Goal: Answer question/provide support: Share knowledge or assist other users

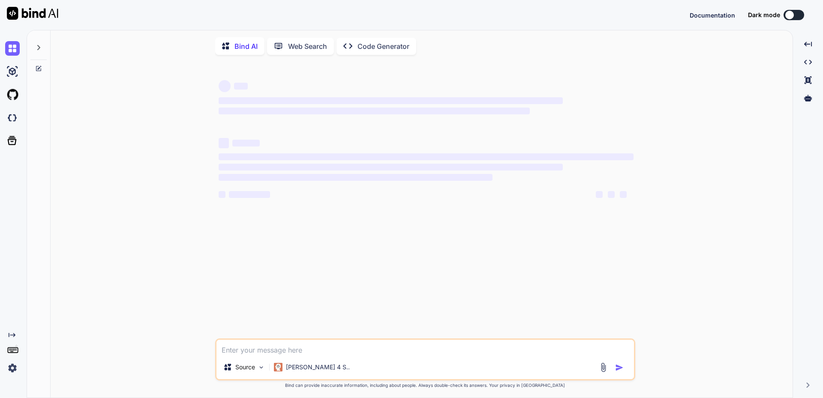
drag, startPoint x: 267, startPoint y: 350, endPoint x: 290, endPoint y: 355, distance: 23.7
click at [267, 349] on textarea at bounding box center [424, 347] width 417 height 15
click at [273, 350] on textarea at bounding box center [424, 347] width 417 height 15
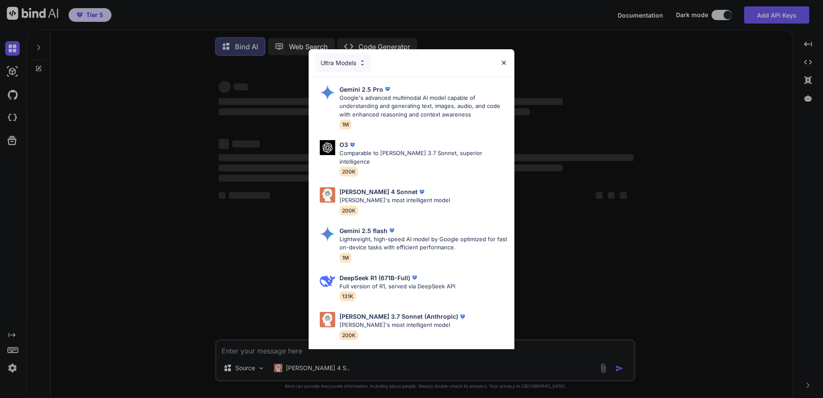
type textarea "x"
type textarea "A"
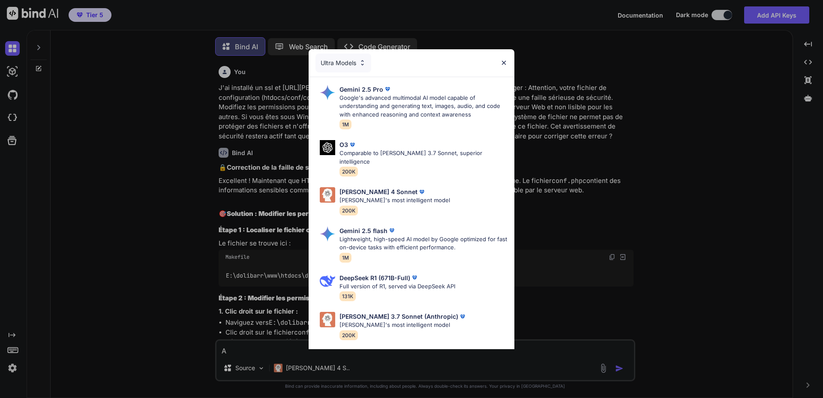
scroll to position [4, 0]
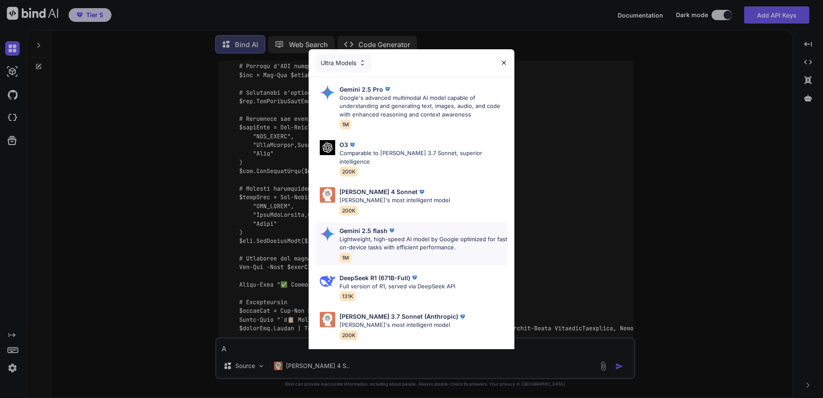
type textarea "x"
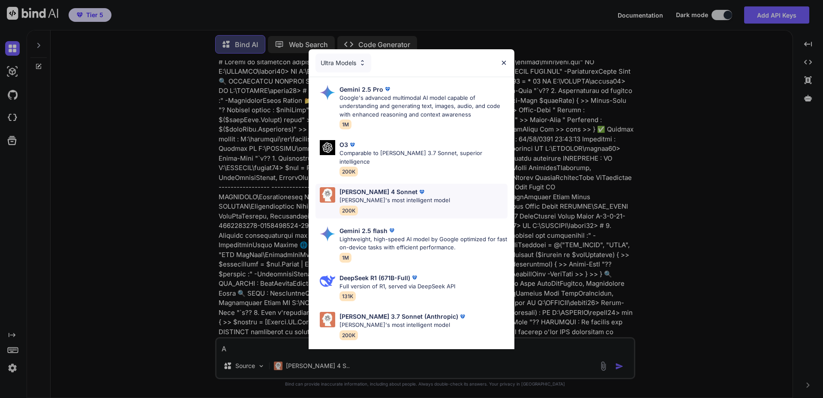
scroll to position [5374, 0]
type textarea "A"
click at [366, 187] on p "[PERSON_NAME] 4 Sonnet" at bounding box center [378, 191] width 78 height 9
type textarea "x"
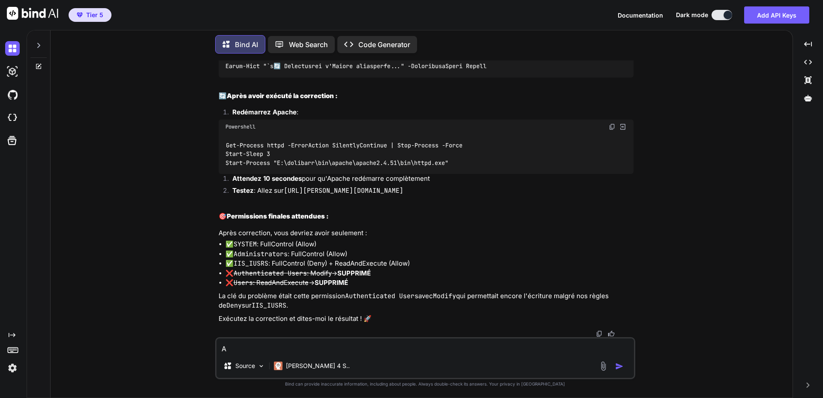
scroll to position [6434, 0]
click at [261, 343] on textarea "A" at bounding box center [424, 346] width 417 height 15
type textarea "Ai"
type textarea "x"
type textarea "Aid"
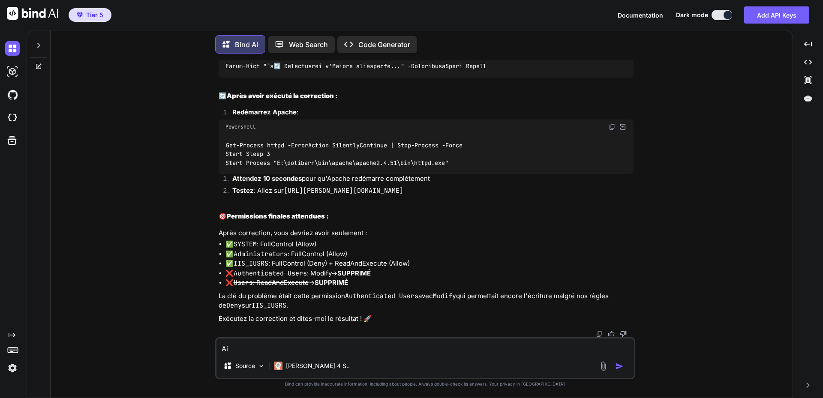
type textarea "x"
type textarea "Aide"
type textarea "x"
type textarea "Aide"
type textarea "x"
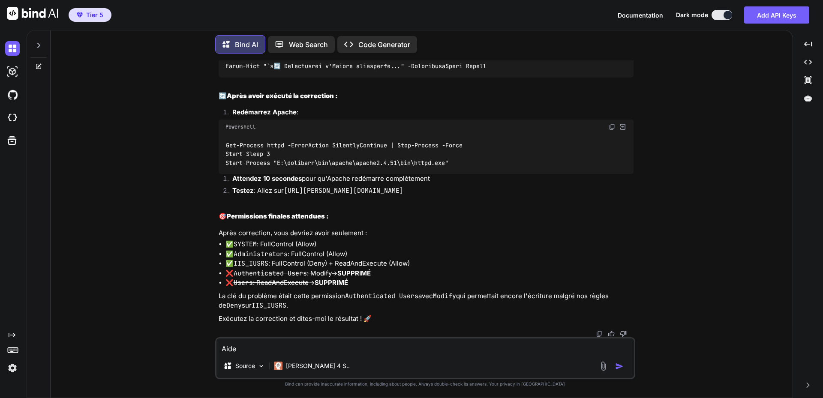
type textarea "Aide m"
type textarea "x"
type textarea "Aide mo"
type textarea "x"
type textarea "Aide moi"
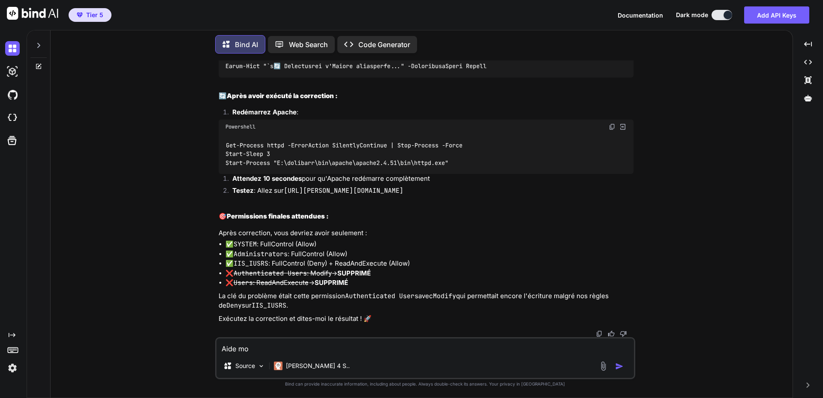
type textarea "x"
type textarea "Aide moi"
type textarea "x"
type textarea "Aide moi a"
type textarea "x"
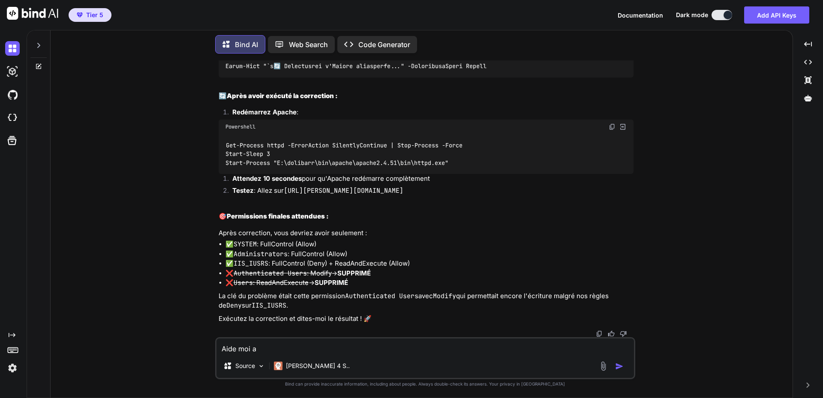
type textarea "Aide moi a"
type textarea "x"
type textarea "Aide moi a c"
type textarea "x"
type textarea "Aide moi a co"
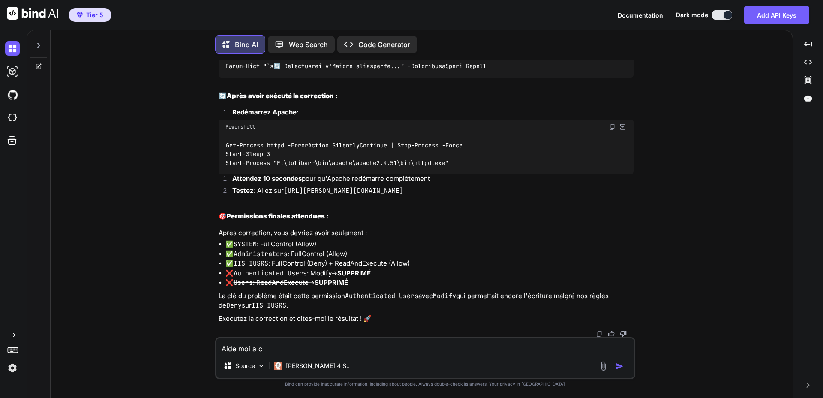
type textarea "x"
type textarea "Aide moi a cor"
type textarea "x"
type textarea "Aide moi a corr"
type textarea "x"
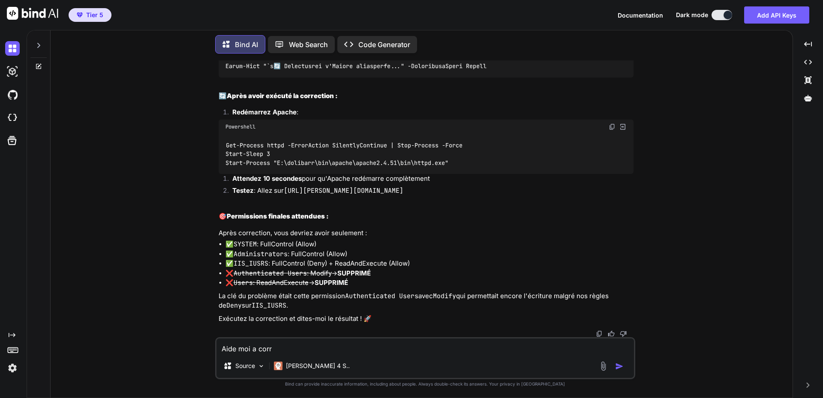
type textarea "Aide moi a corri"
type textarea "x"
type textarea "Aide moi a corrig"
type textarea "x"
type textarea "Aide moi a corrige"
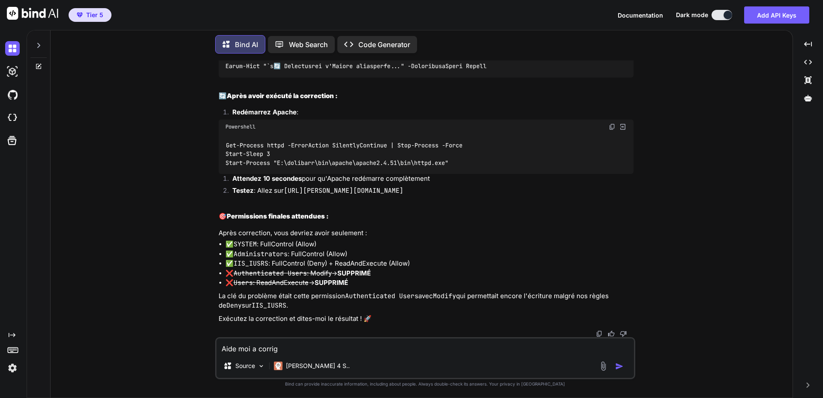
type textarea "x"
type textarea "Aide moi a corriger"
type textarea "x"
type textarea "Aide moi a corriger"
type textarea "x"
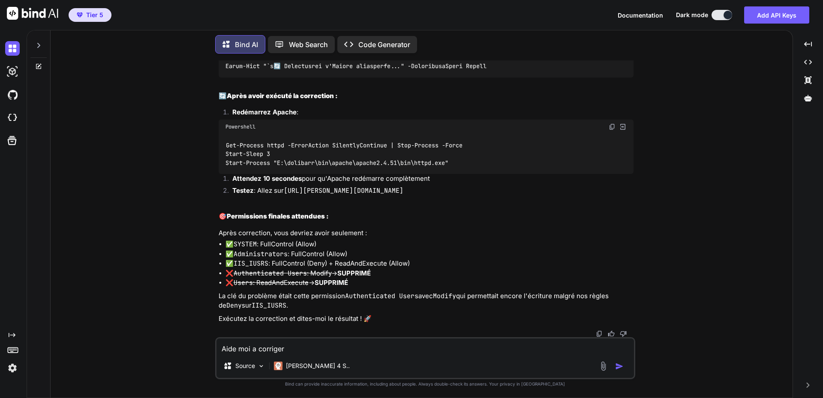
type textarea "Aide moi a corriger l"
type textarea "x"
type textarea "Aide moi a corriger le"
type textarea "x"
type textarea "Aide moi a corriger les"
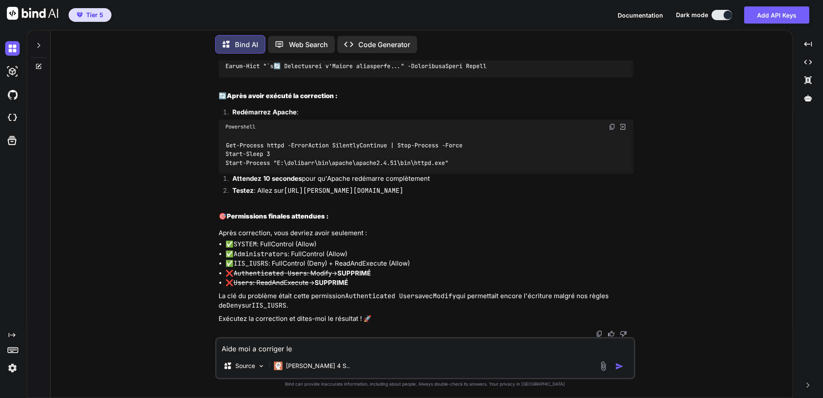
type textarea "x"
type textarea "Aide moi a corriger les"
type textarea "x"
type textarea "Aide moi a corriger les e"
type textarea "x"
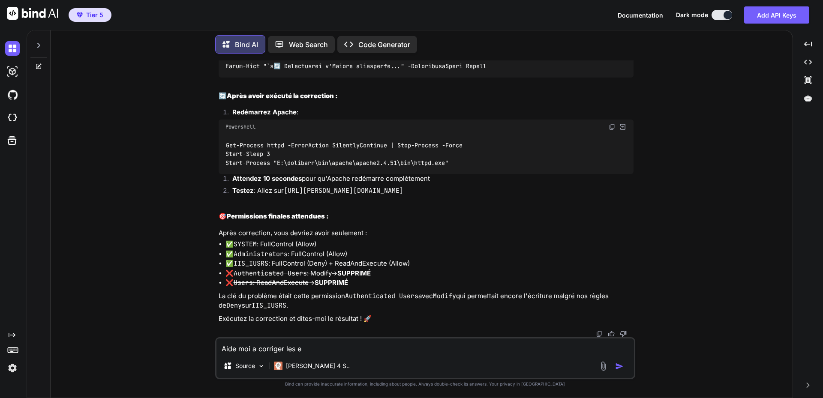
type textarea "Aide moi a corriger les er"
type textarea "x"
type textarea "Aide moi a corriger les err"
type textarea "x"
type textarea "Aide moi a corriger les erre"
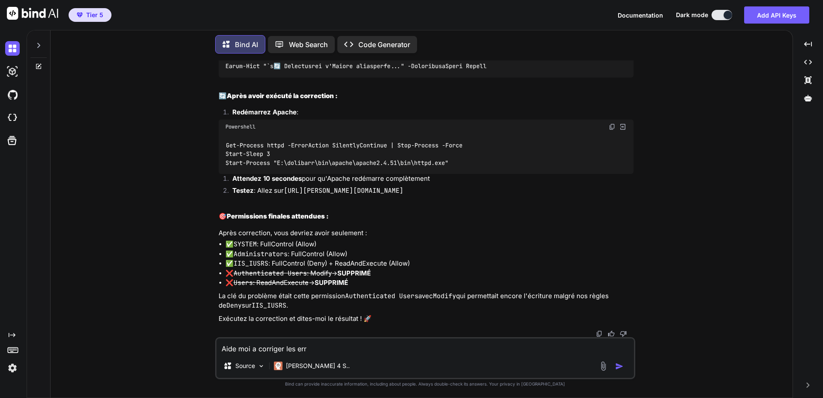
type textarea "x"
type textarea "Aide moi a corriger les erreu"
type textarea "x"
type textarea "Aide moi a corriger les erreur"
type textarea "x"
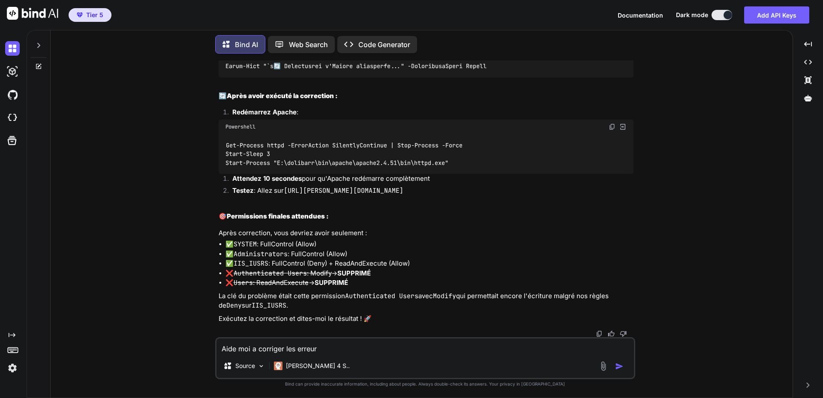
type textarea "Aide moi a corriger les erreurs"
type textarea "x"
type textarea "Aide moi a corriger les erreurs"
type textarea "x"
type textarea "Aide moi a corriger les erreurs s"
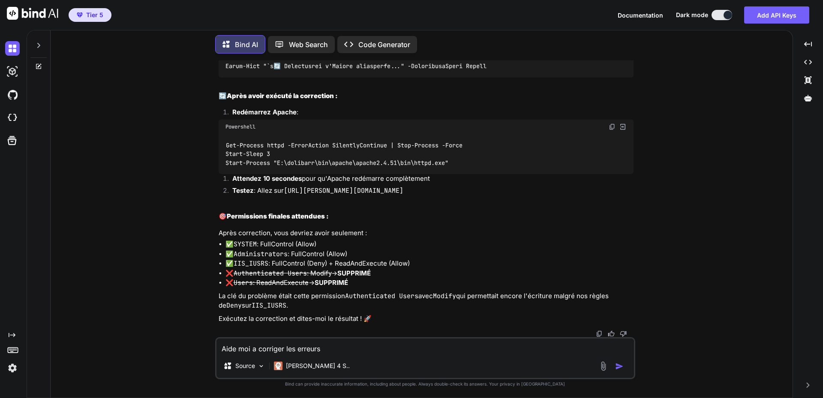
type textarea "x"
type textarea "Aide moi a corriger les erreurs su"
type textarea "x"
type textarea "Aide moi a corriger les erreurs sui"
type textarea "x"
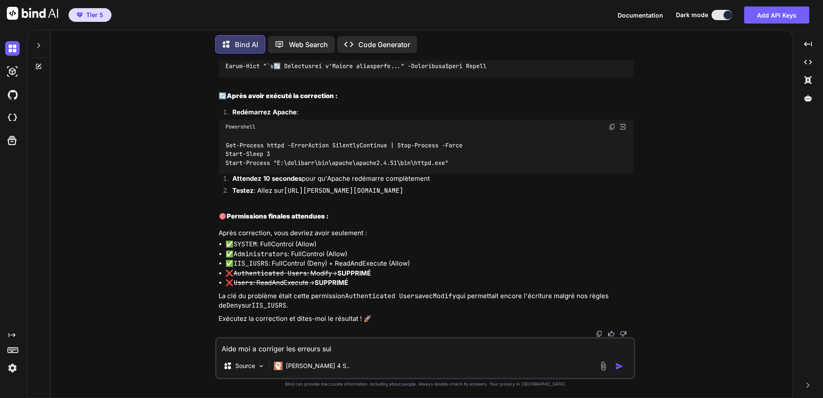
type textarea "Aide moi a corriger les erreurs suiv"
type textarea "x"
type textarea "Aide moi a corriger les erreurs suiva"
type textarea "x"
type textarea "Aide moi a corriger les erreurs suivan"
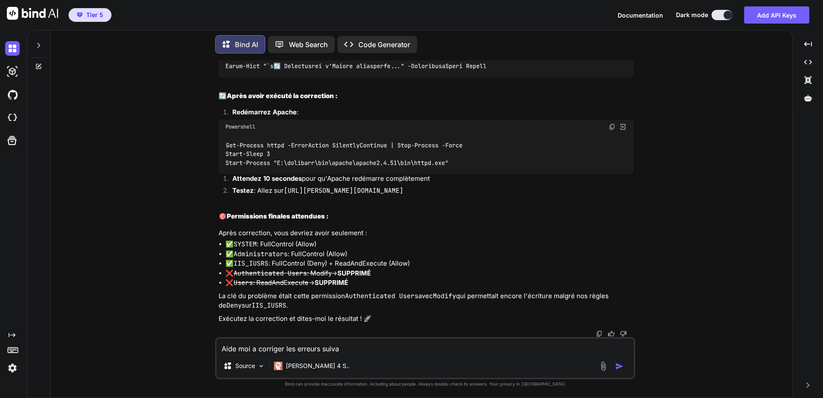
type textarea "x"
type textarea "Aide moi a corriger les erreurs suivant"
type textarea "x"
type textarea "Aide moi a corriger les erreurs suivante"
type textarea "x"
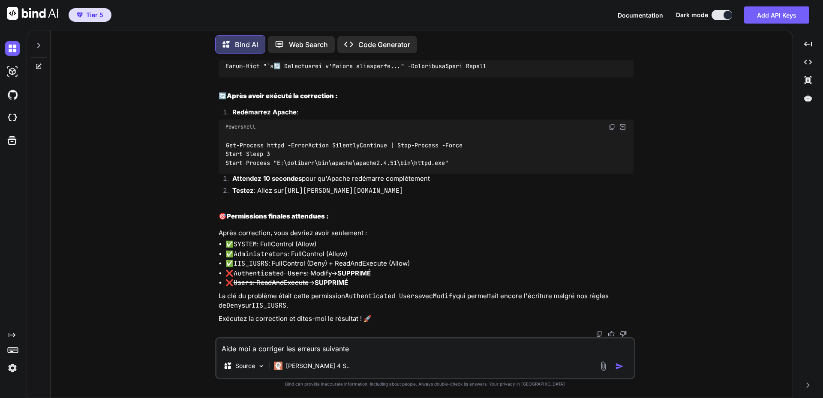
type textarea "Aide moi a corriger les erreurs suivantes"
type textarea "x"
type textarea "Aide moi a corriger les erreurs suivantes"
type textarea "x"
type textarea "Aide moi a corriger les erreurs suivantes :"
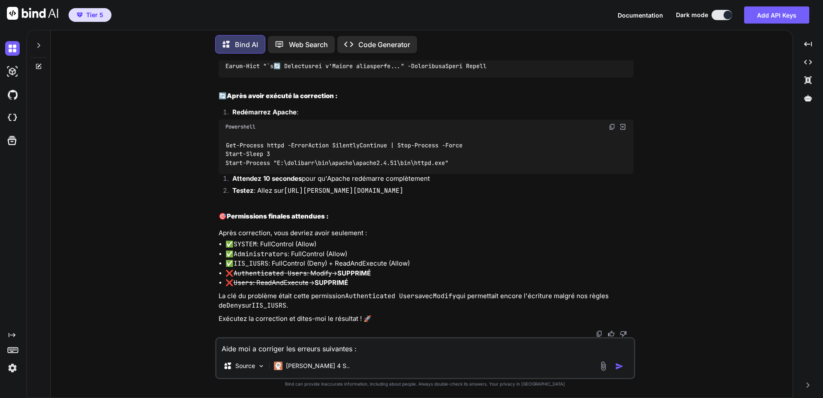
type textarea "x"
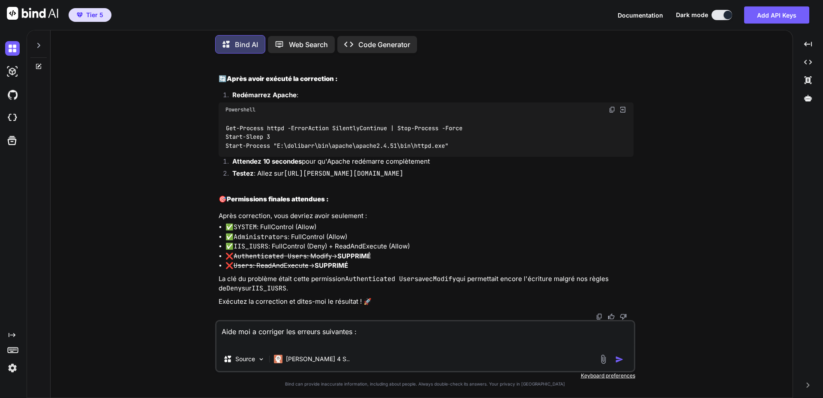
type textarea "Aide moi a corriger les erreurs suivantes :"
type textarea "x"
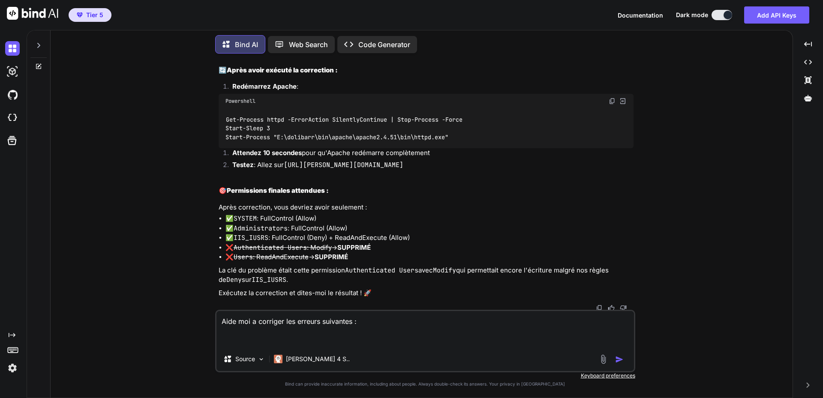
paste textarea "<?lor /* Ipsumdolo (S) 1499-6225 Ametcon Adipiscinge <sedd@eiusm.temporincid.ut…"
type textarea "Lore ips d sitametc adi elitsed doeiusmod : <?tem /* Incididun (U) 6900-1463 La…"
type textarea "x"
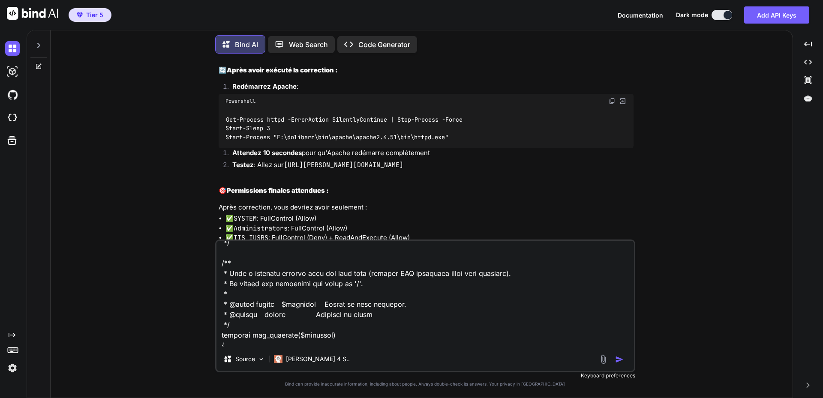
scroll to position [0, 0]
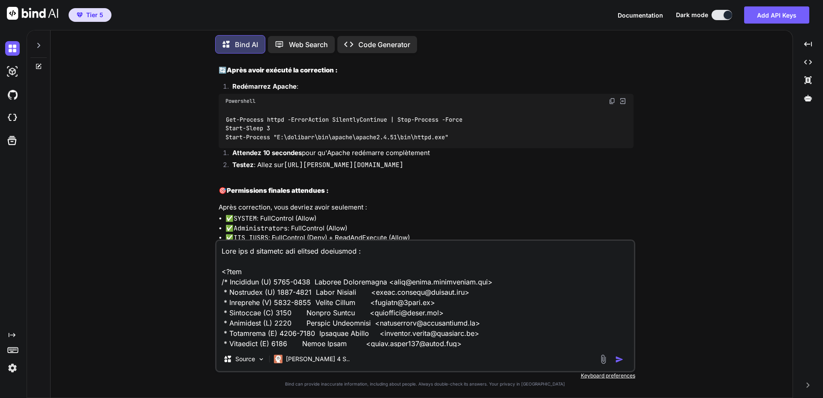
click at [230, 266] on textarea at bounding box center [424, 294] width 417 height 106
paste textarea "Warning: is_dir(): open_basedir restriction in effect. File(E:/dolibarr/dolibar…"
type textarea "Aide moi a corriger les erreurs suivantes : Warning: is_dir(): open_basedir res…"
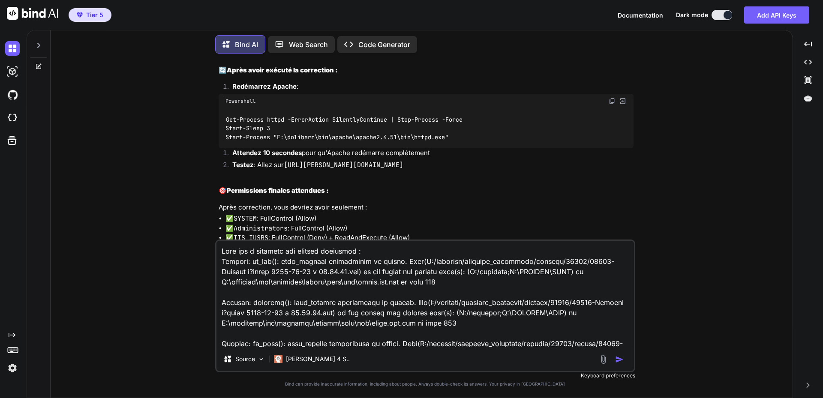
type textarea "x"
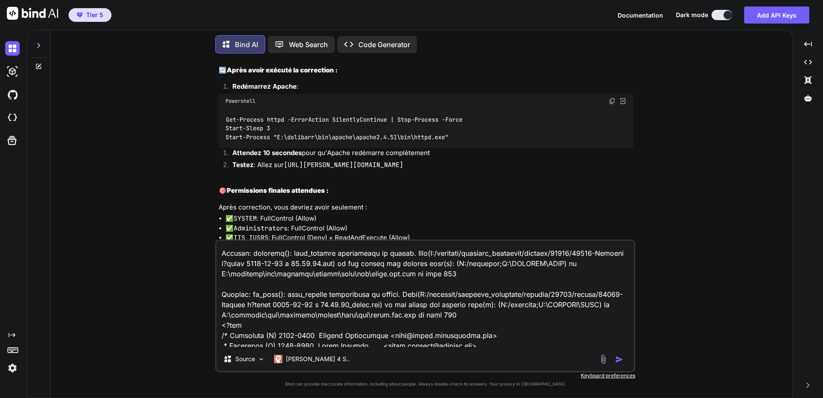
scroll to position [64, 0]
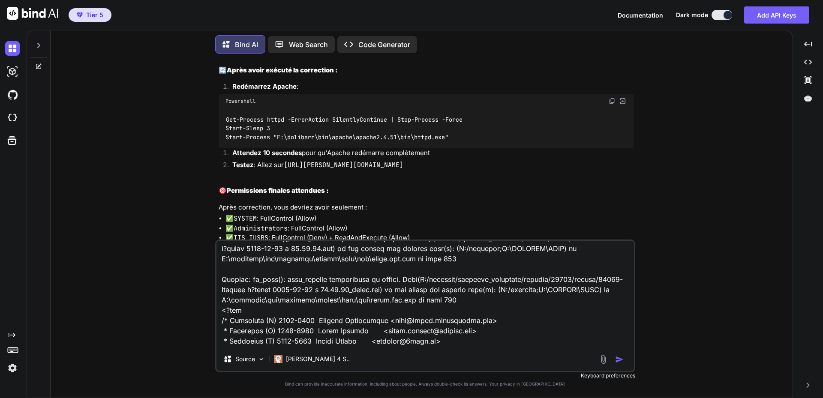
type textarea "Aide moi a corriger les erreurs suivantes : Warning: is_dir(): open_basedir res…"
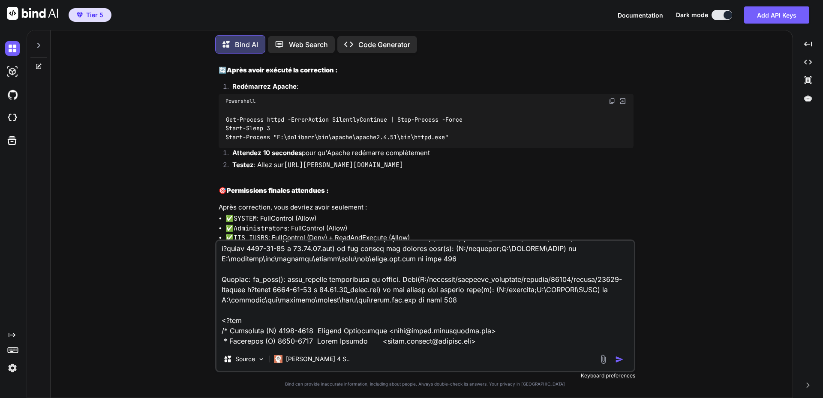
type textarea "x"
type textarea "Aide moi a corriger les erreurs suivantes : Warning: is_dir(): open_basedir res…"
type textarea "x"
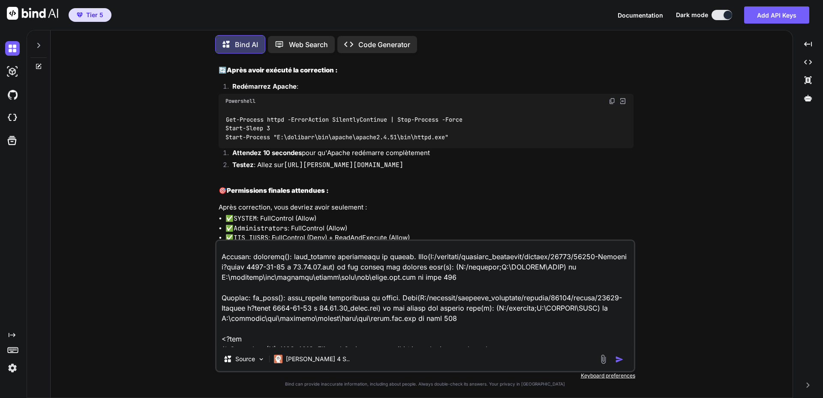
scroll to position [86, 0]
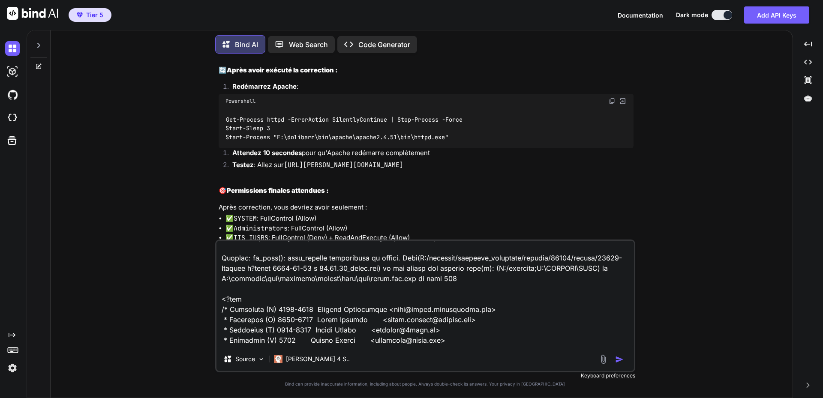
click at [228, 293] on textarea at bounding box center [424, 294] width 417 height 106
type textarea "Aide moi a corriger les erreurs suivantes : Warning: is_dir(): open_basedir res…"
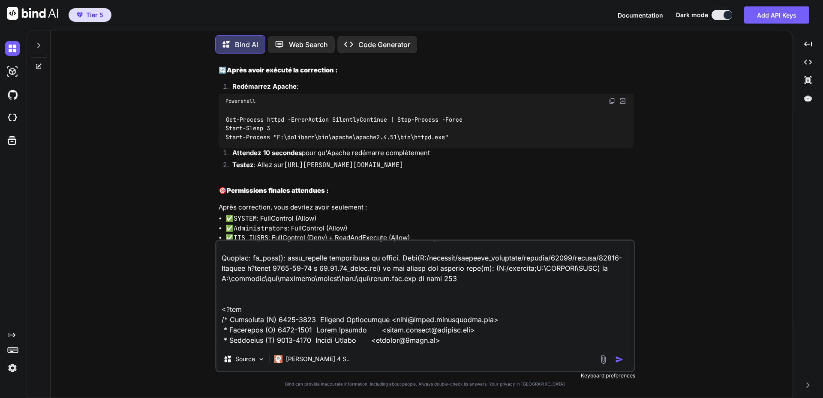
type textarea "x"
type textarea "Aide moi a corriger les erreurs suivantes : Warning: is_dir(): open_basedir res…"
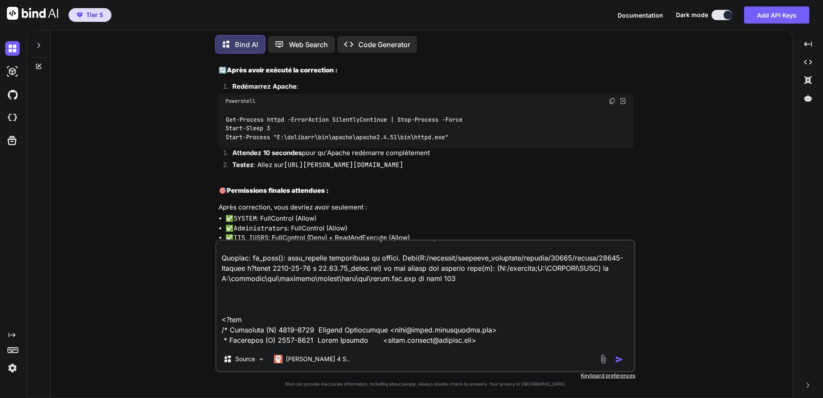
type textarea "x"
type textarea "Aide moi a corriger les erreurs suivantes : Warning: is_dir(): open_basedir res…"
type textarea "x"
type textarea "Aide moi a corriger les erreurs suivantes : Warning: is_dir(): open_basedir res…"
type textarea "x"
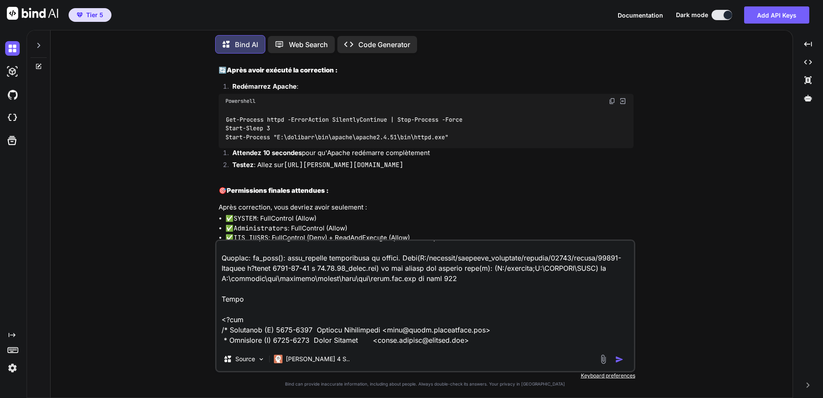
type textarea "Aide moi a corriger les erreurs suivantes : Warning: is_dir(): open_basedir res…"
type textarea "x"
type textarea "Aide moi a corriger les erreurs suivantes : Warning: is_dir(): open_basedir res…"
type textarea "x"
type textarea "Aide moi a corriger les erreurs suivantes : Warning: is_dir(): open_basedir res…"
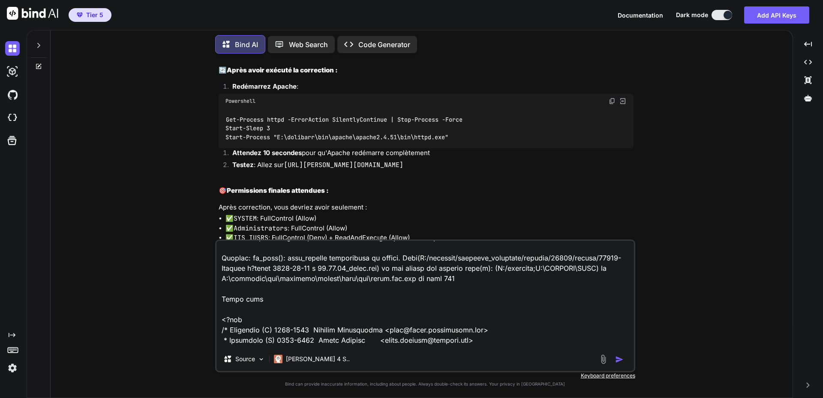
type textarea "x"
type textarea "Aide moi a corriger les erreurs suivantes : Warning: is_dir(): open_basedir res…"
type textarea "x"
type textarea "Aide moi a corriger les erreurs suivantes : Warning: is_dir(): open_basedir res…"
type textarea "x"
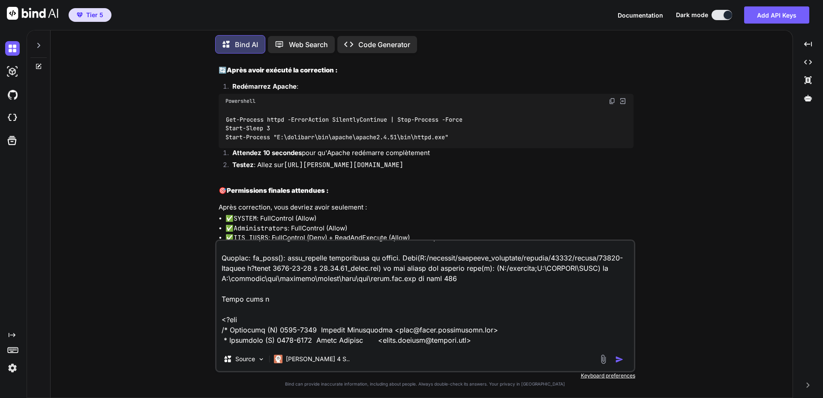
type textarea "Aide moi a corriger les erreurs suivantes : Warning: is_dir(): open_basedir res…"
type textarea "x"
type textarea "Aide moi a corriger les erreurs suivantes : Warning: is_dir(): open_basedir res…"
type textarea "x"
type textarea "Aide moi a corriger les erreurs suivantes : Warning: is_dir(): open_basedir res…"
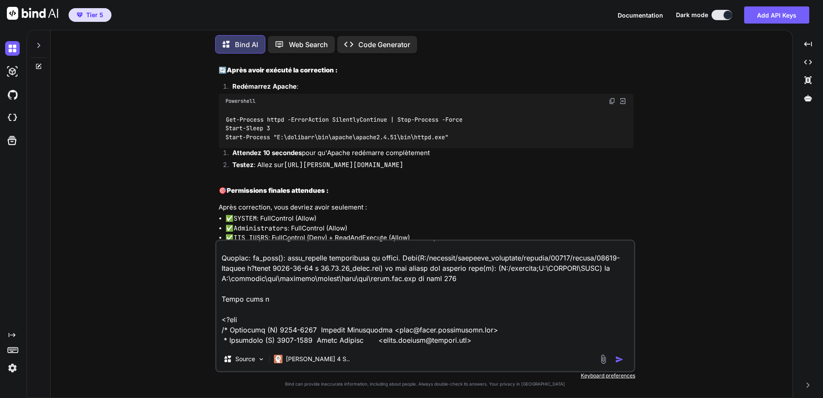
type textarea "x"
type textarea "Aide moi a corriger les erreurs suivantes : Warning: is_dir(): open_basedir res…"
type textarea "x"
type textarea "Aide moi a corriger les erreurs suivantes : Warning: is_dir(): open_basedir res…"
type textarea "x"
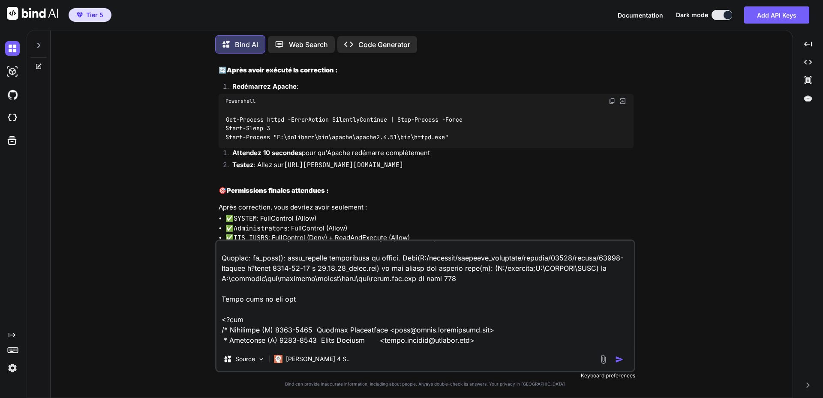
type textarea "Aide moi a corriger les erreurs suivantes : Warning: is_dir(): open_basedir res…"
type textarea "x"
type textarea "Aide moi a corriger les erreurs suivantes : Warning: is_dir(): open_basedir res…"
type textarea "x"
type textarea "Aide moi a corriger les erreurs suivantes : Warning: is_dir(): open_basedir res…"
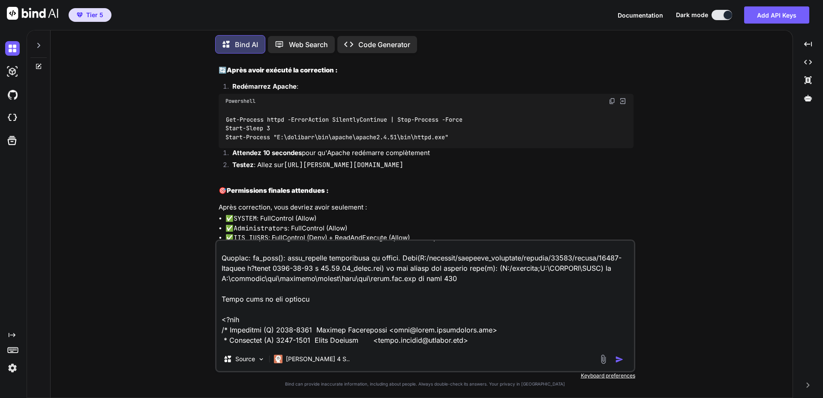
type textarea "x"
type textarea "Aide moi a corriger les erreurs suivantes : Warning: is_dir(): open_basedir res…"
type textarea "x"
type textarea "Aide moi a corriger les erreurs suivantes : Warning: is_dir(): open_basedir res…"
type textarea "x"
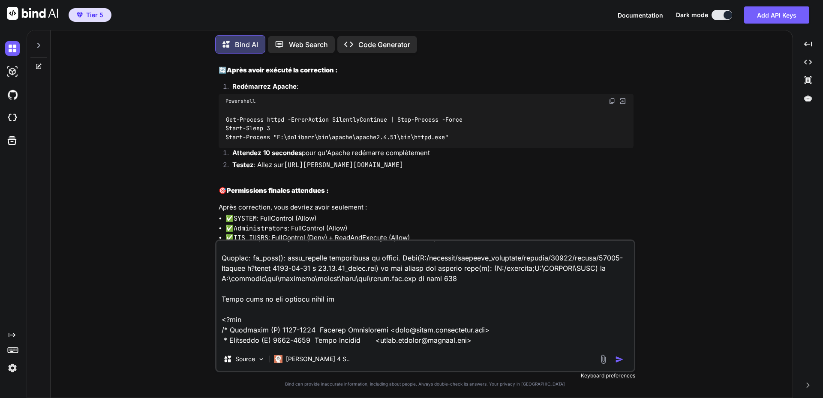
type textarea "Aide moi a corriger les erreurs suivantes : Warning: is_dir(): open_basedir res…"
type textarea "x"
type textarea "Aide moi a corriger les erreurs suivantes : Warning: is_dir(): open_basedir res…"
type textarea "x"
type textarea "Aide moi a corriger les erreurs suivantes : Warning: is_dir(): open_basedir res…"
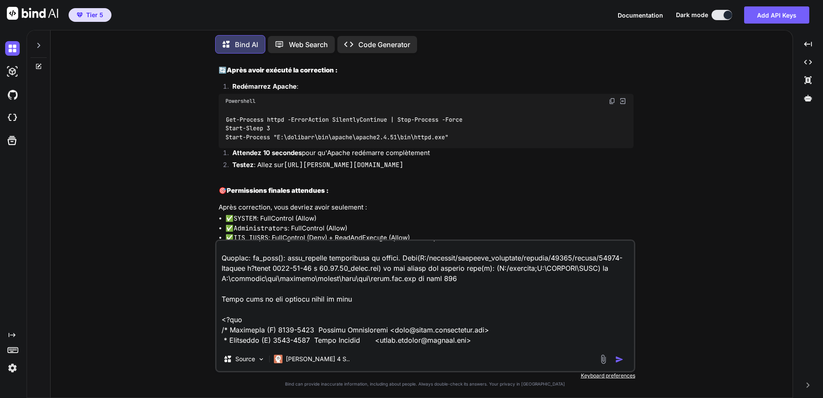
type textarea "x"
type textarea "Aide moi a corriger les erreurs suivantes : Warning: is_dir(): open_basedir res…"
type textarea "x"
type textarea "Aide moi a corriger les erreurs suivantes : Warning: is_dir(): open_basedir res…"
type textarea "x"
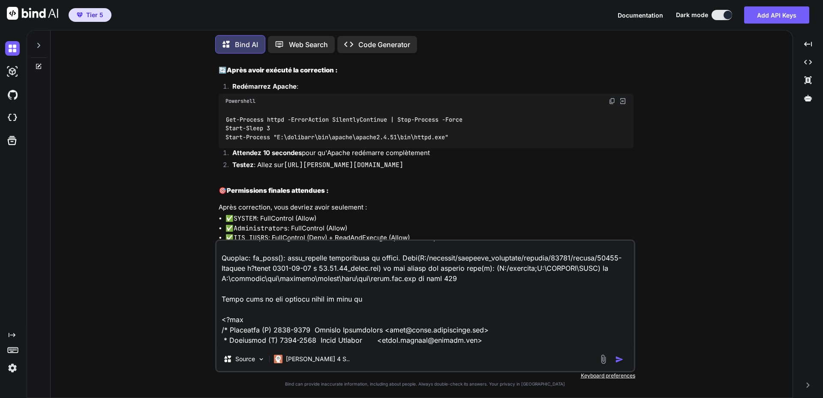
drag, startPoint x: 354, startPoint y: 281, endPoint x: 392, endPoint y: 280, distance: 38.2
click at [392, 280] on textarea at bounding box center [424, 294] width 417 height 106
click at [366, 301] on textarea at bounding box center [424, 294] width 417 height 106
type textarea "Aide moi a corriger les erreurs suivantes : Warning: is_dir(): open_basedir res…"
type textarea "x"
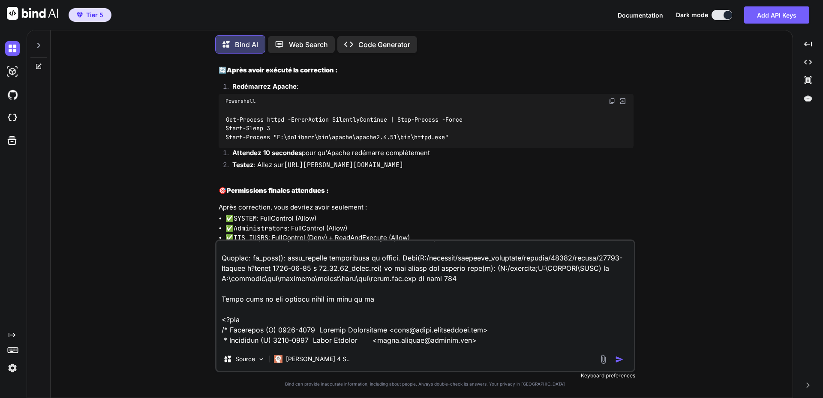
type textarea "Aide moi a corriger les erreurs suivantes : Warning: is_dir(): open_basedir res…"
type textarea "x"
type textarea "Aide moi a corriger les erreurs suivantes : Warning: is_dir(): open_basedir res…"
type textarea "x"
type textarea "Aide moi a corriger les erreurs suivantes : Warning: is_dir(): open_basedir res…"
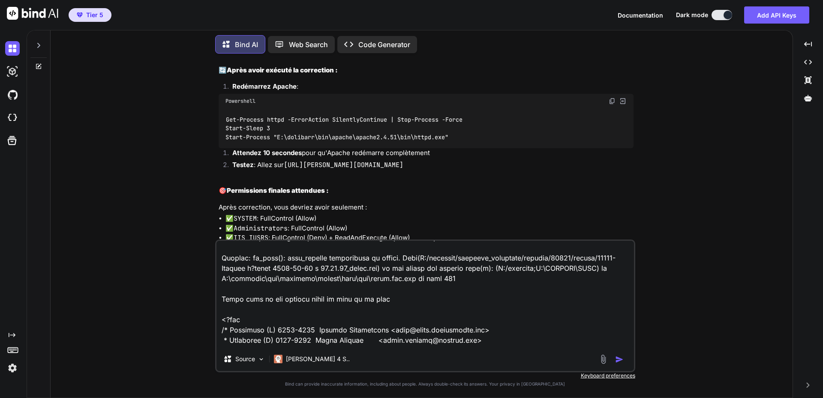
type textarea "x"
paste textarea "files.lib.php"
type textarea "Aide moi a corriger les erreurs suivantes : Warning: is_dir(): open_basedir res…"
type textarea "x"
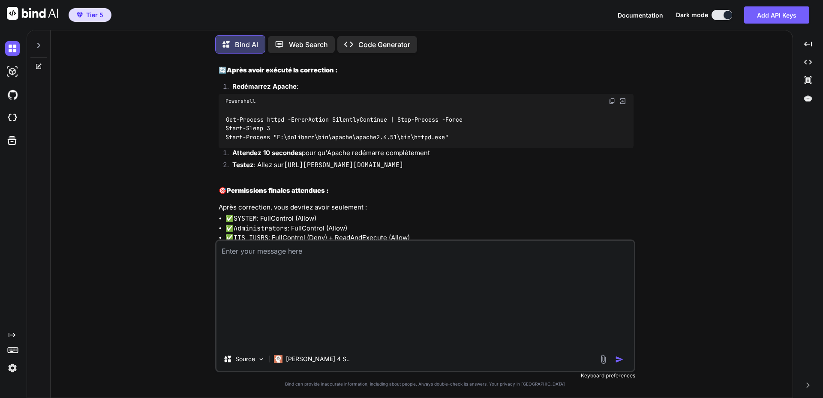
type textarea "x"
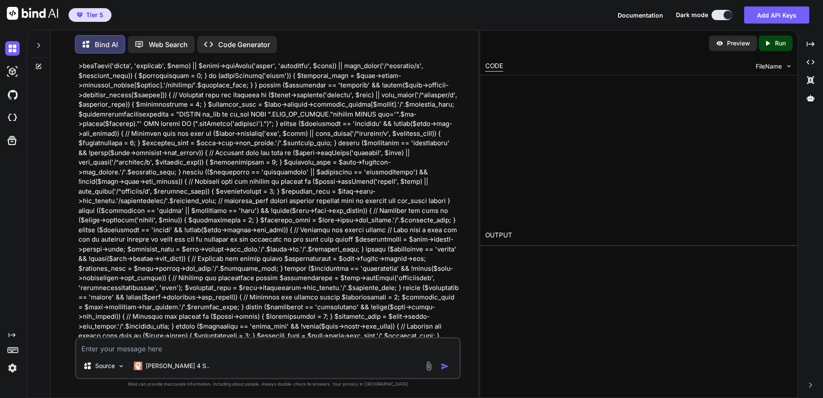
scroll to position [17872, 0]
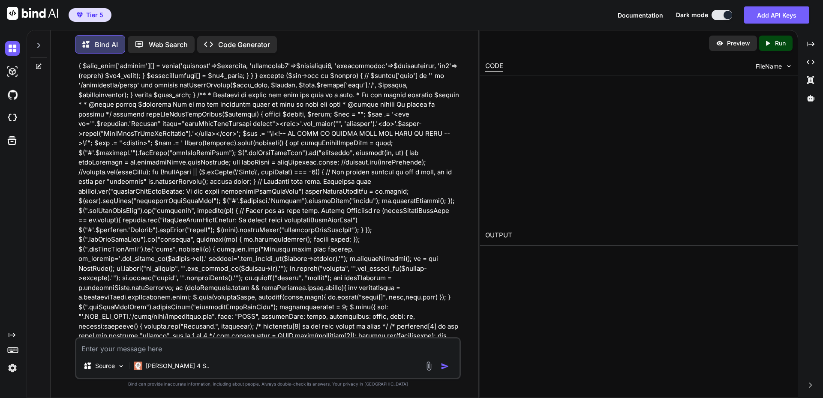
type textarea "x"
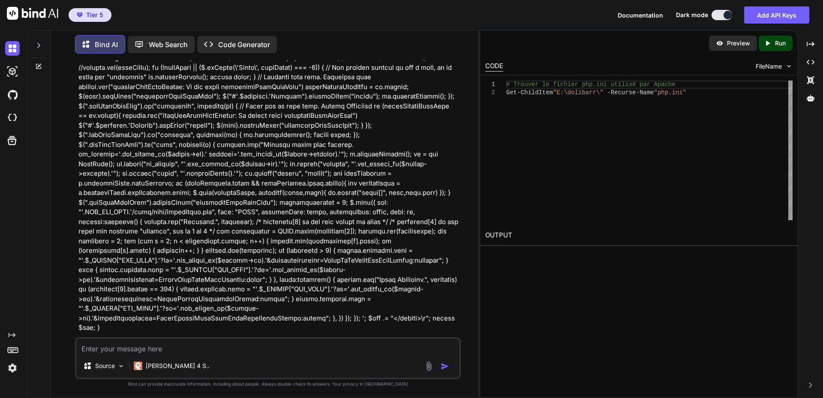
scroll to position [17914, 0]
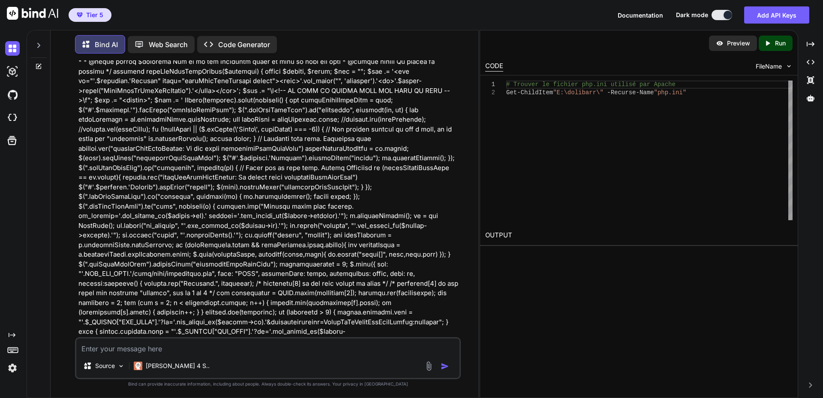
drag, startPoint x: 244, startPoint y: 190, endPoint x: 268, endPoint y: 190, distance: 24.0
copy code "php.ini"
drag, startPoint x: 86, startPoint y: 261, endPoint x: 241, endPoint y: 258, distance: 155.2
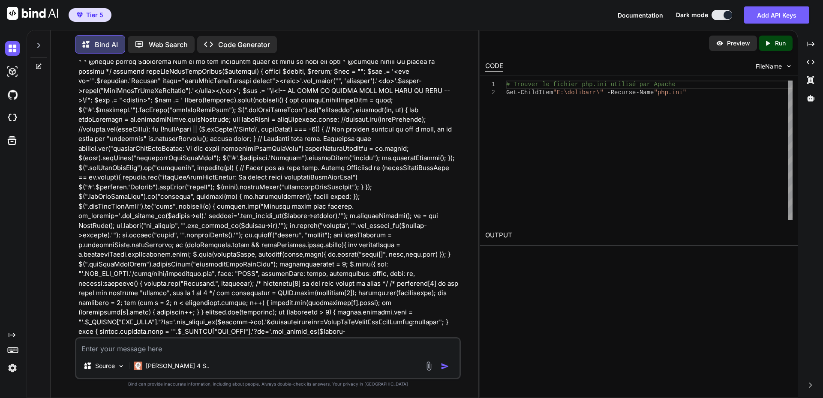
copy code "open_basedir = E:/dolibarr ;C:\WINDOWS\TEMP"
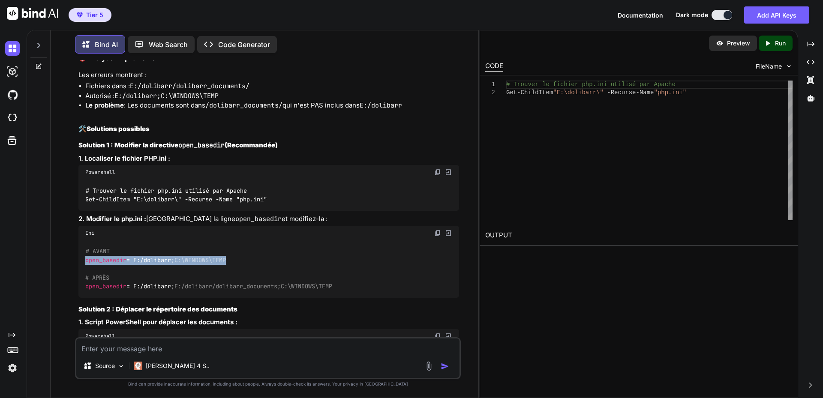
scroll to position [18343, 0]
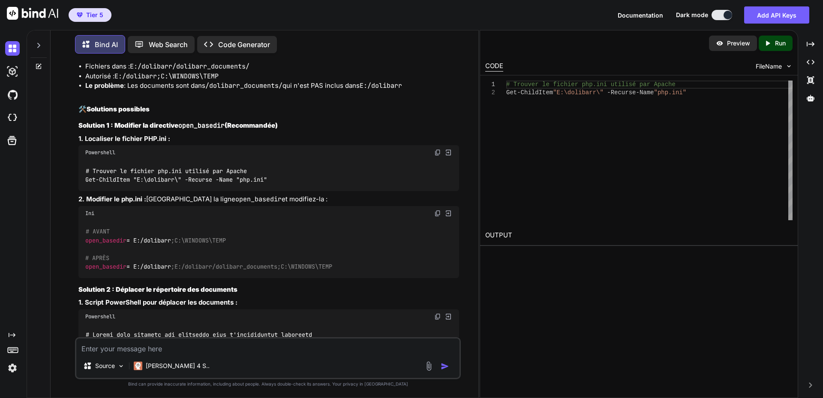
click at [143, 346] on textarea at bounding box center [267, 346] width 383 height 15
type textarea "V"
type textarea "x"
type textarea "Vo"
type textarea "x"
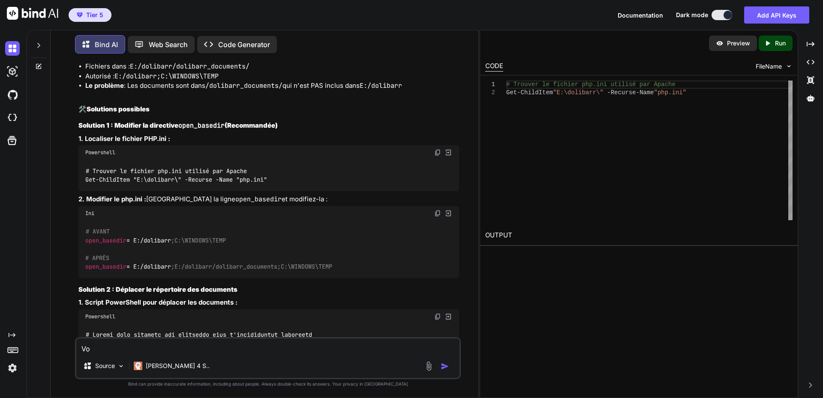
type textarea "Voi"
type textarea "x"
type textarea "Voic"
type textarea "x"
type textarea "Voici"
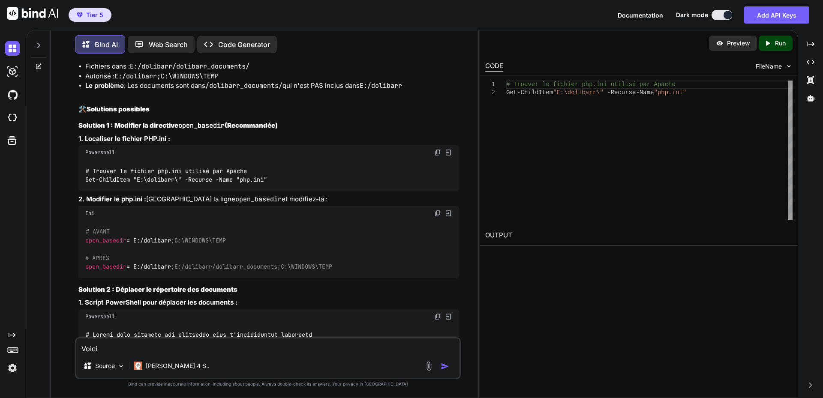
type textarea "x"
type textarea "Voici"
type textarea "x"
type textarea "Voici l"
type textarea "x"
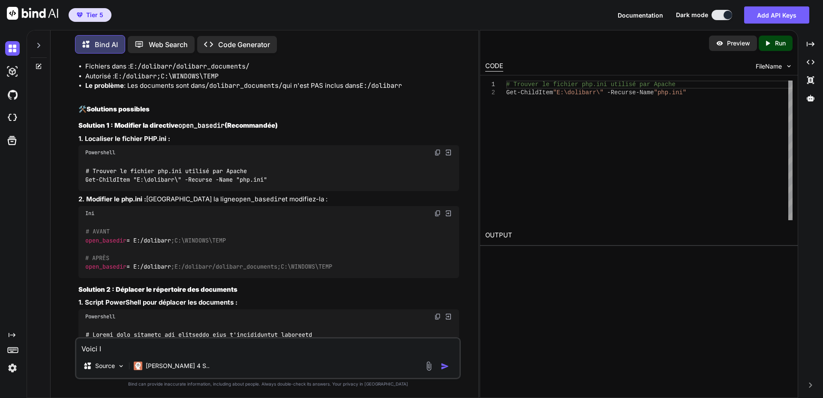
type textarea "Voici le"
type textarea "x"
type textarea "Voici le"
type textarea "x"
type textarea "Voici le c"
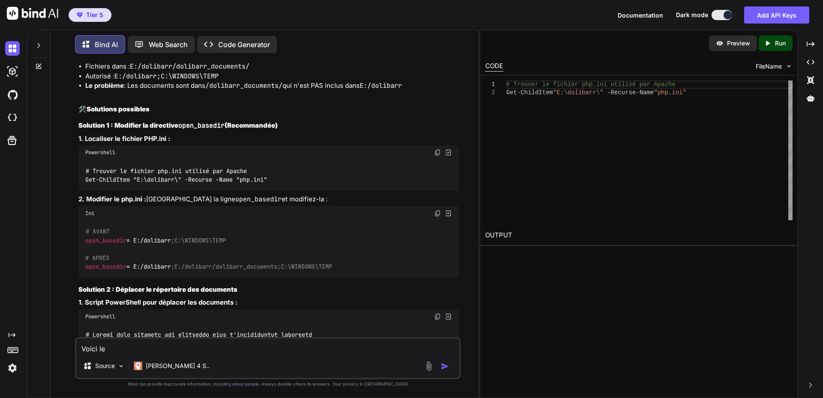
type textarea "x"
type textarea "Voici le co"
type textarea "x"
type textarea "Voici le con"
type textarea "x"
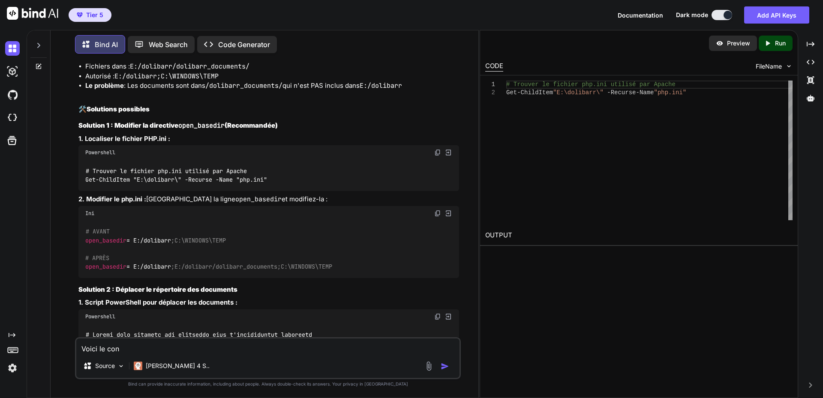
type textarea "Voici le cont"
type textarea "x"
type textarea "Voici [PERSON_NAME]"
type textarea "x"
type textarea "Voici le conten"
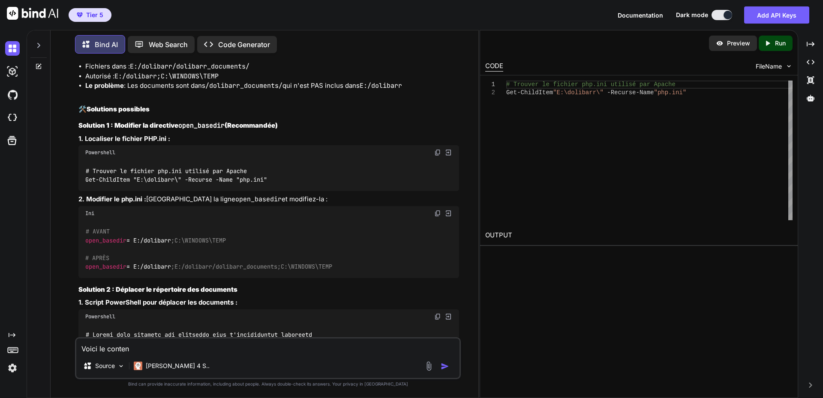
type textarea "x"
type textarea "Voici le contenu"
type textarea "x"
type textarea "Voici le contenu"
type textarea "x"
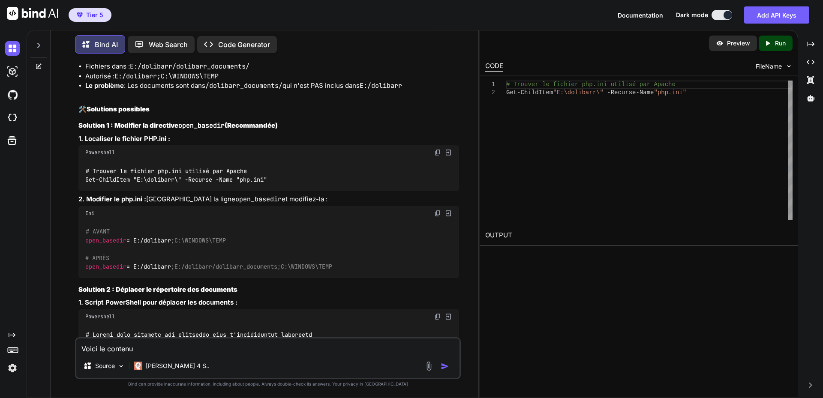
type textarea "Voici le contenu d"
type textarea "x"
type textarea "Voici le contenu de"
type textarea "x"
type textarea "Voici le contenu de"
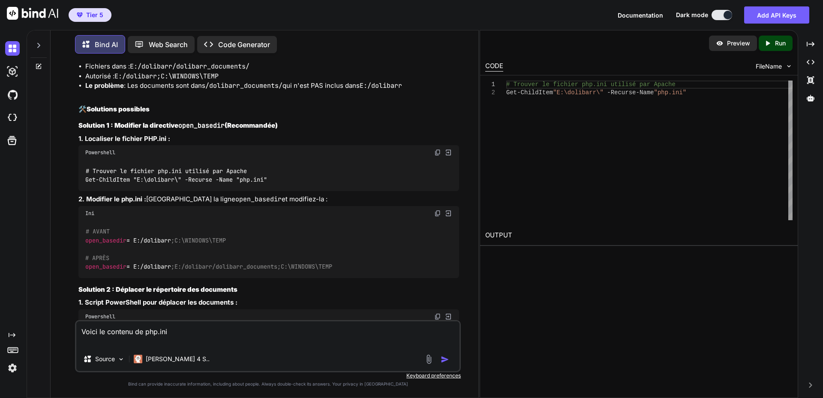
paste textarea "**********"
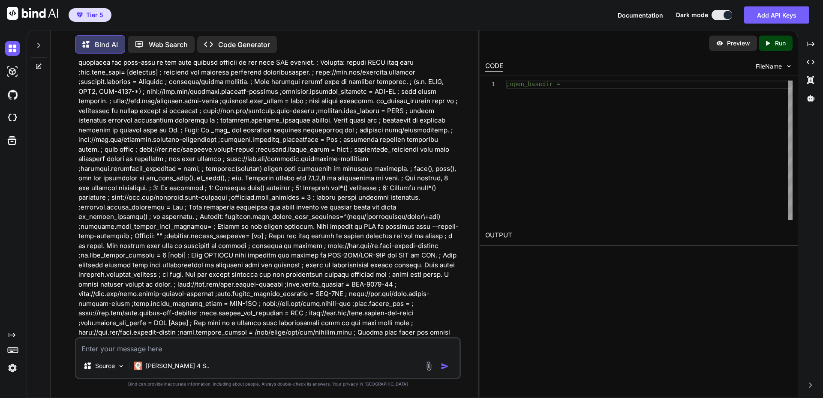
scroll to position [24322, 0]
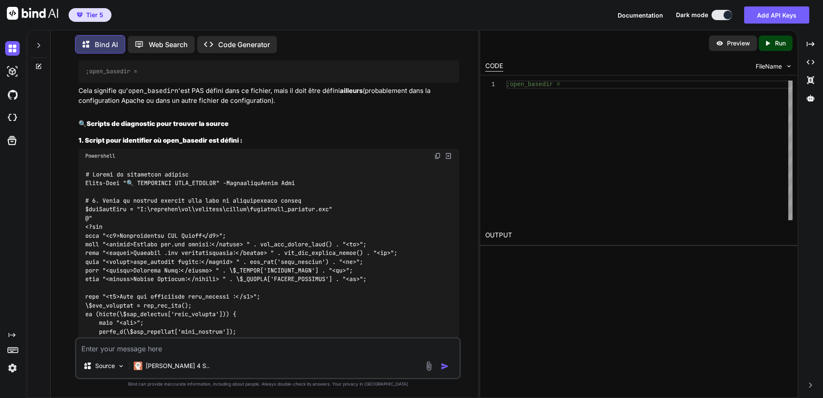
scroll to position [24879, 0]
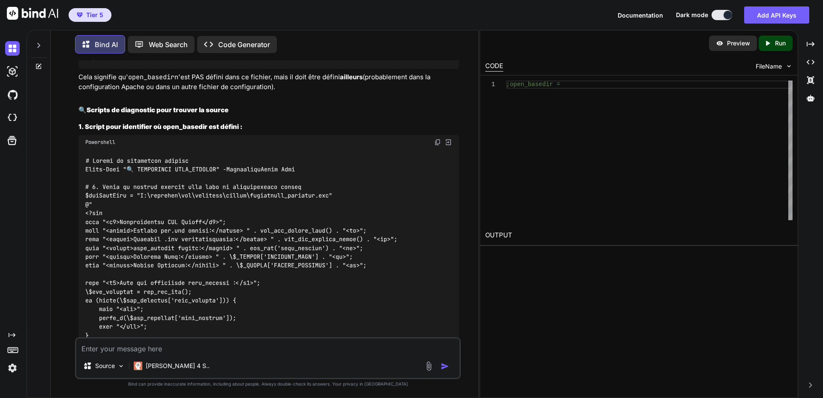
click at [179, 348] on textarea at bounding box center [267, 346] width 383 height 15
paste textarea "# Loremi do sitametcon adipisc EL S:\DOEIUSM\tempor38> Incid-Utla "?? ETDOLOREM…"
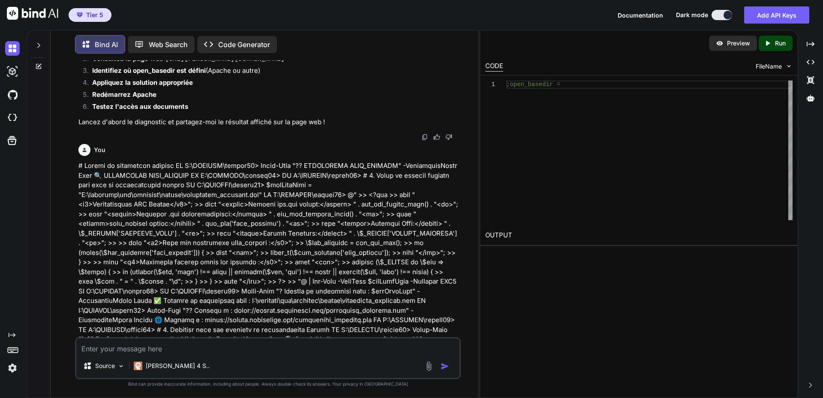
scroll to position [26002, 0]
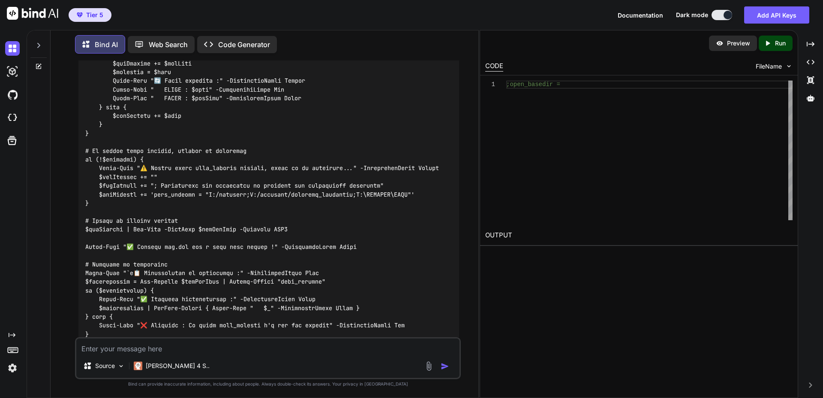
scroll to position [26932, 0]
drag, startPoint x: 87, startPoint y: 276, endPoint x: 362, endPoint y: 277, distance: 275.1
copy code "open_basedir = "E:/dolibarr;E:/dolibarr/dolibarr_documents;C:\WINDOWS\TEMP""
click at [168, 343] on textarea at bounding box center [267, 346] width 383 height 15
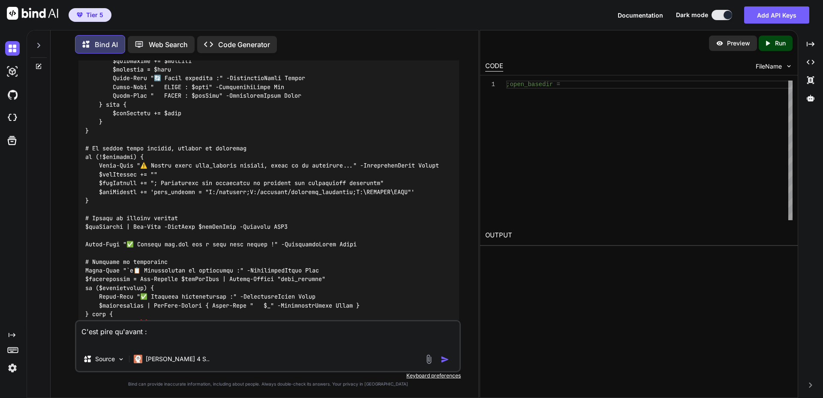
paste textarea "Warning: is_dir(): open_basedir restriction in effect. File(E:/dolibarr/dolibar…"
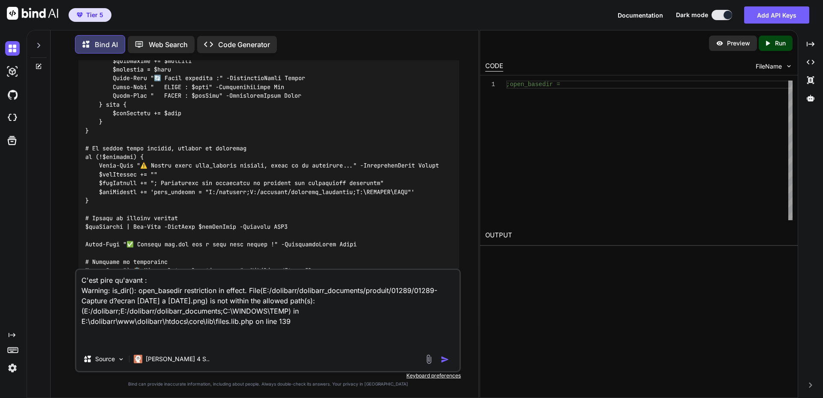
paste textarea "Warning: is_file(): open_basedir restriction in effect. File(E:/dolibarr/doliba…"
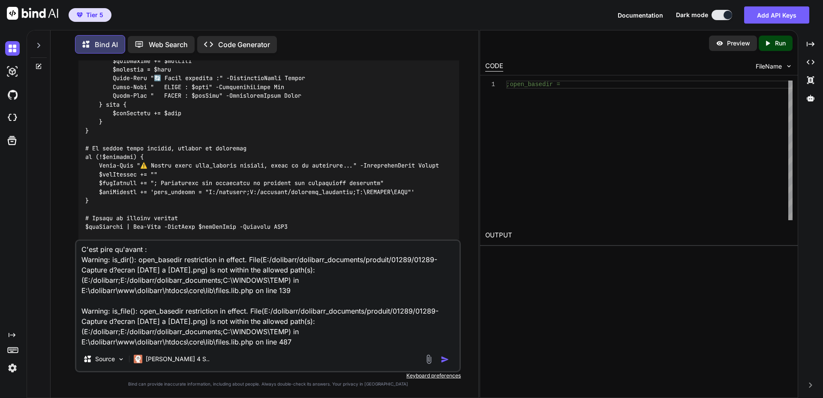
scroll to position [22, 0]
paste textarea "Warning: is_dir(): open_basedir restriction in effect. File(E:/dolibarr/dolibar…"
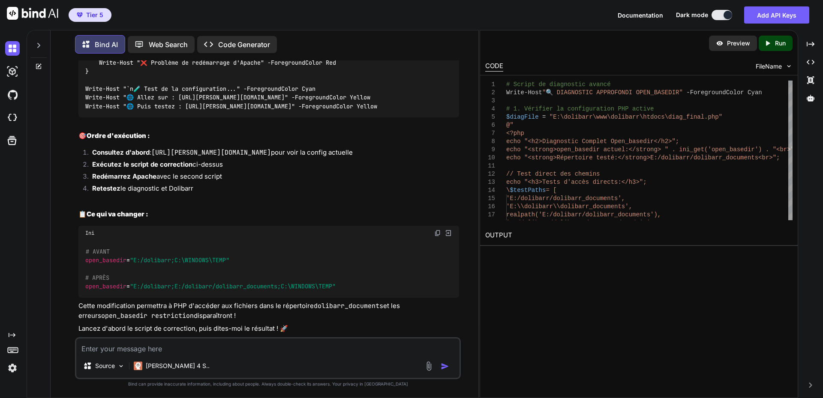
scroll to position [27380, 0]
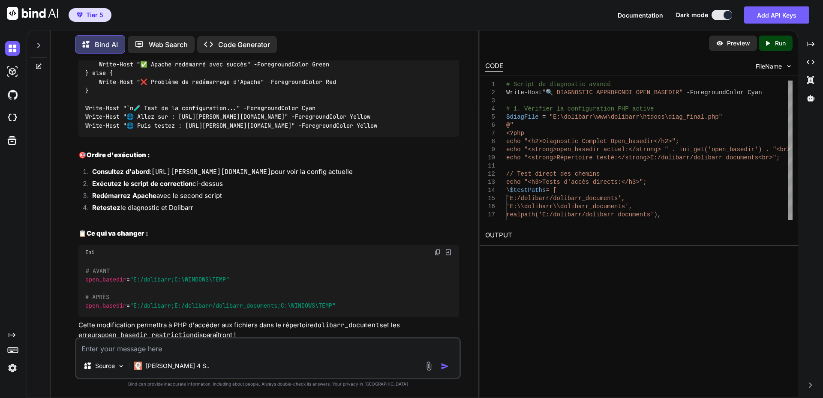
click at [176, 350] on textarea at bounding box center [267, 346] width 383 height 15
paste textarea "LO I:\DOLORSI\ametco99> Adi-Elitsed doeiu -TempoRincid UtlaboreEtdolore | Magn-…"
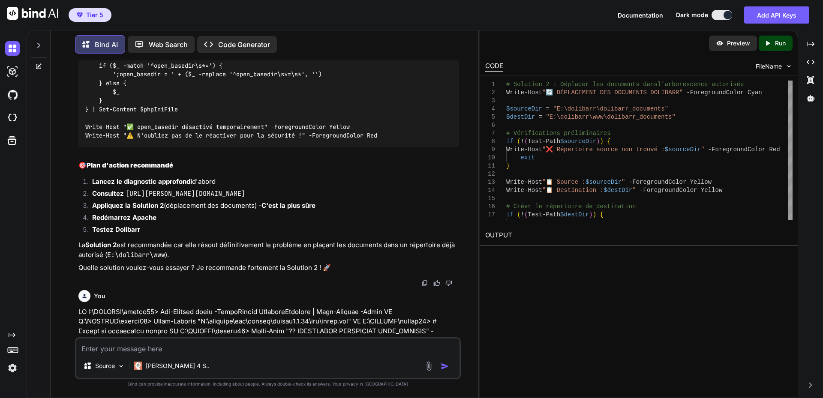
scroll to position [29463, 0]
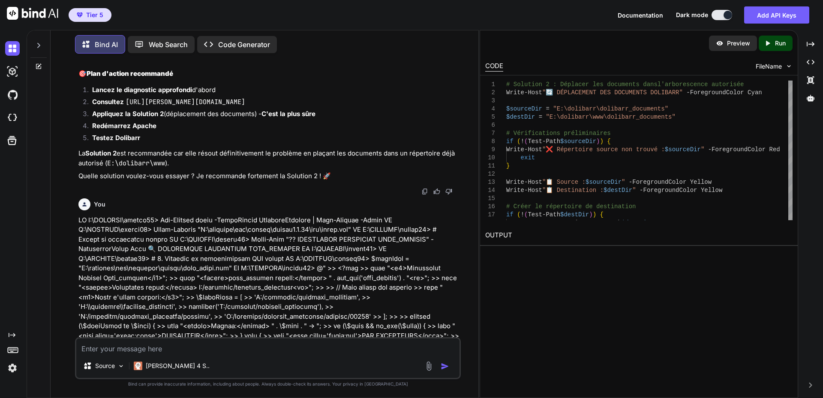
click at [161, 347] on textarea at bounding box center [267, 346] width 383 height 15
paste textarea "Parse error: syntax error, unexpected '=', expecting identifier (T_STRING) in E…"
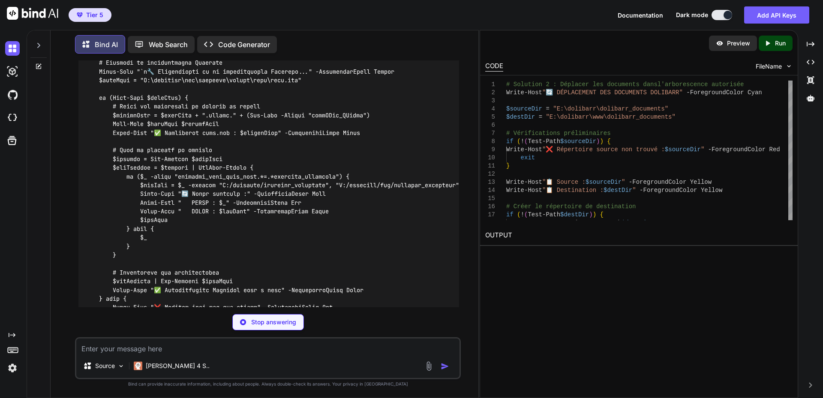
scroll to position [30502, 0]
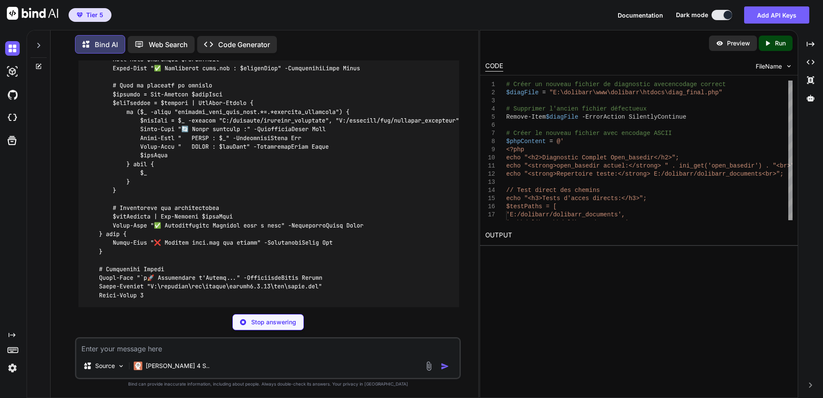
scroll to position [30493, 0]
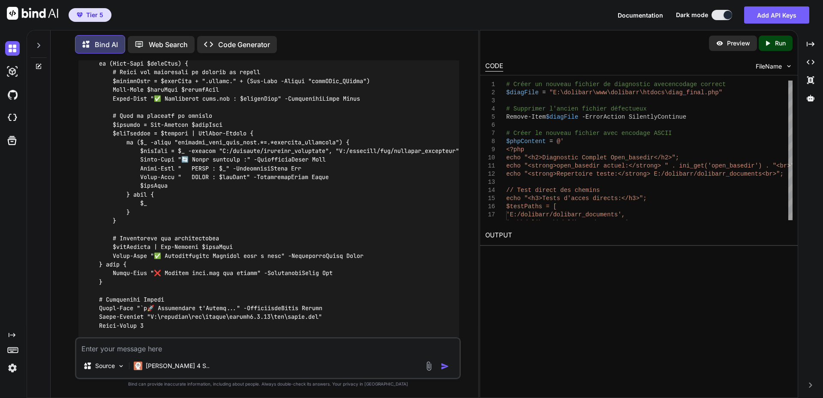
drag, startPoint x: 151, startPoint y: 345, endPoint x: 157, endPoint y: 345, distance: 6.4
click at [151, 345] on textarea at bounding box center [267, 346] width 383 height 15
paste textarea "Diagnostic Complet Open_basedir open_basedir actuel: E:/dolibarr;E:/dolibarr/do…"
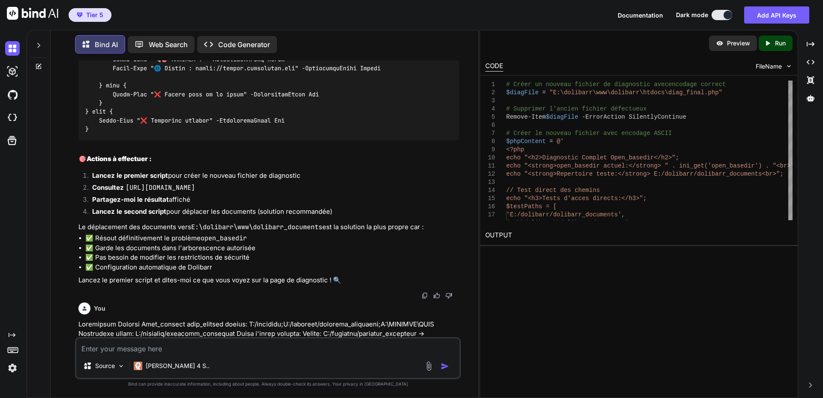
scroll to position [32278, 0]
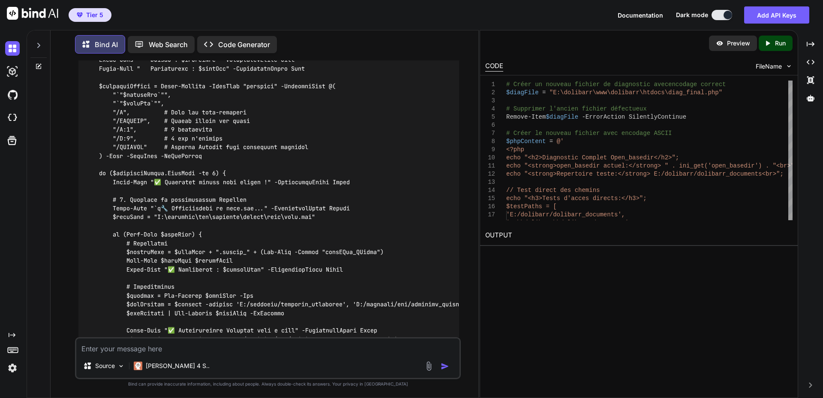
scroll to position [33564, 0]
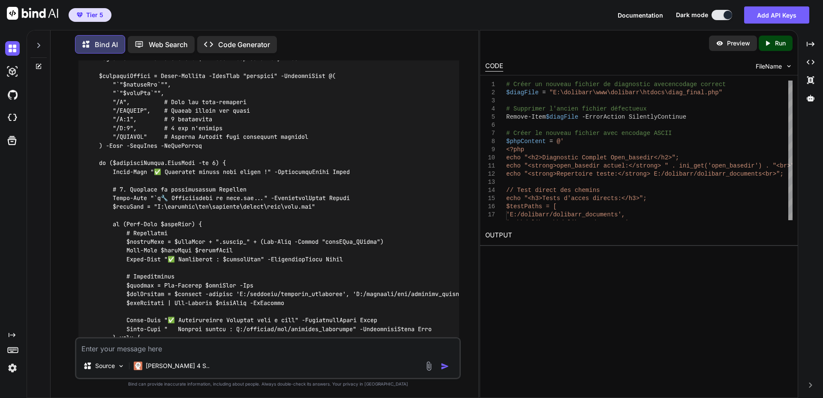
drag, startPoint x: 160, startPoint y: 351, endPoint x: 220, endPoint y: 338, distance: 61.5
click at [160, 351] on textarea at bounding box center [267, 346] width 383 height 15
paste textarea "Test Open_basedir avec caracteres speciaux Repertoire de test: E:/dolibarr/doli…"
type textarea "Test Open_basedir avec caracteres speciaux Repertoire de test: E:/dolibarr/doli…"
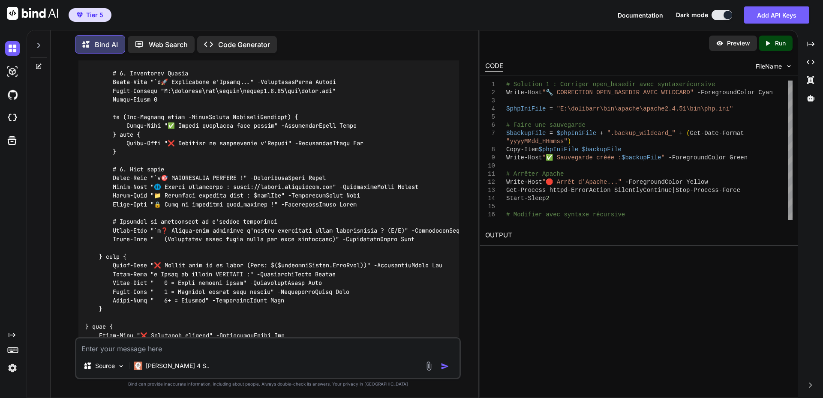
scroll to position [33863, 0]
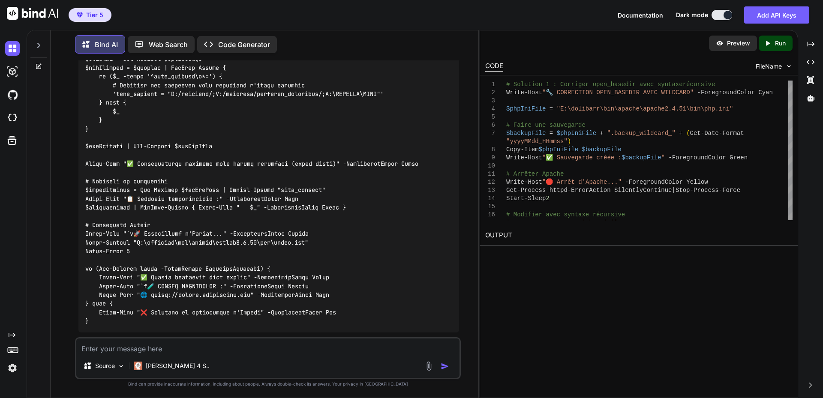
scroll to position [34711, 0]
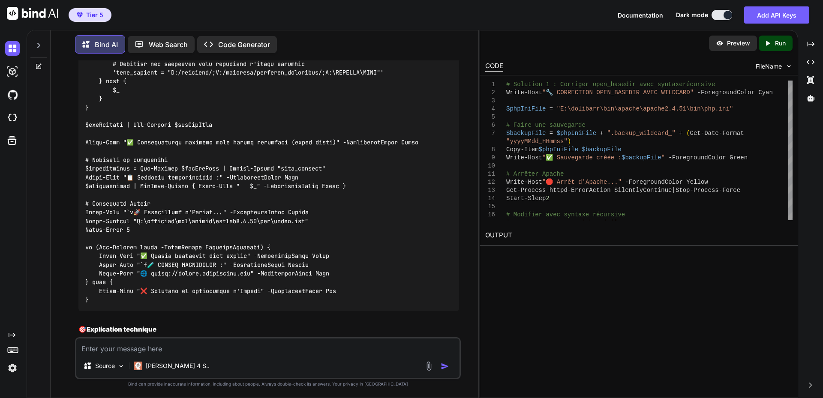
click at [141, 345] on textarea at bounding box center [267, 346] width 383 height 15
paste textarea "Warning: is_dir(): open_basedir restriction in effect. File(E:/dolibarr/dolibar…"
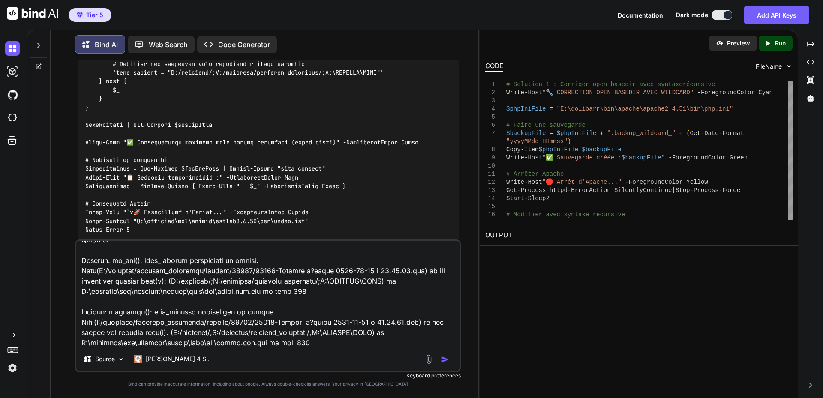
type textarea "Warning: is_dir(): open_basedir restriction in effect. File(E:/dolibarr/dolibar…"
click at [446, 359] on img "button" at bounding box center [445, 359] width 9 height 9
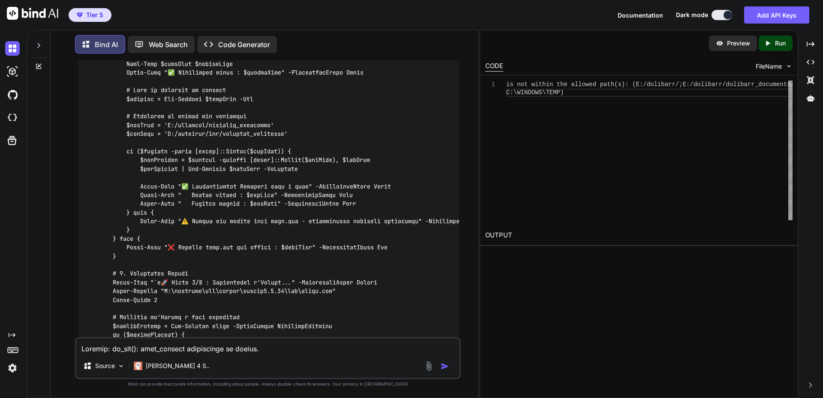
scroll to position [36605, 0]
click at [150, 349] on textarea at bounding box center [267, 346] width 383 height 15
click at [174, 366] on p "[PERSON_NAME] 4 S.." at bounding box center [178, 366] width 64 height 9
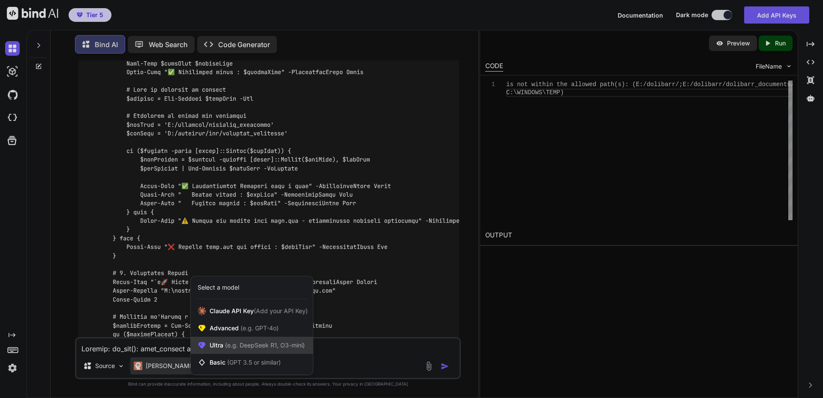
click at [255, 338] on div "Ultra (e.g. DeepSeek R1, O3-mini)" at bounding box center [252, 345] width 122 height 17
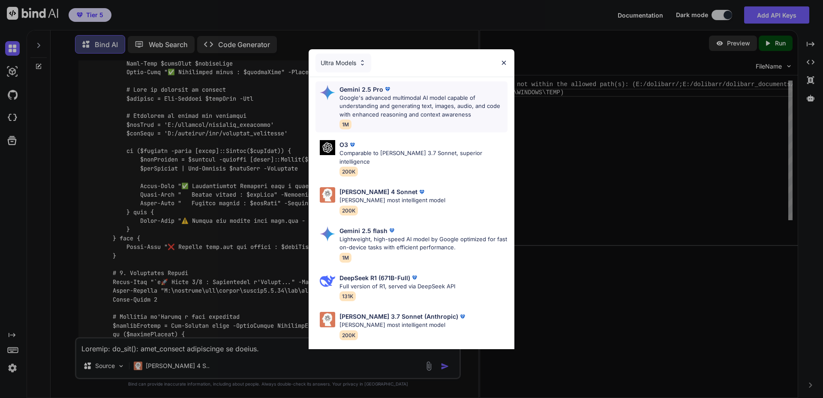
click at [393, 102] on p "Google's advanced multimodal AI model capable of understanding and generating t…" at bounding box center [423, 106] width 168 height 25
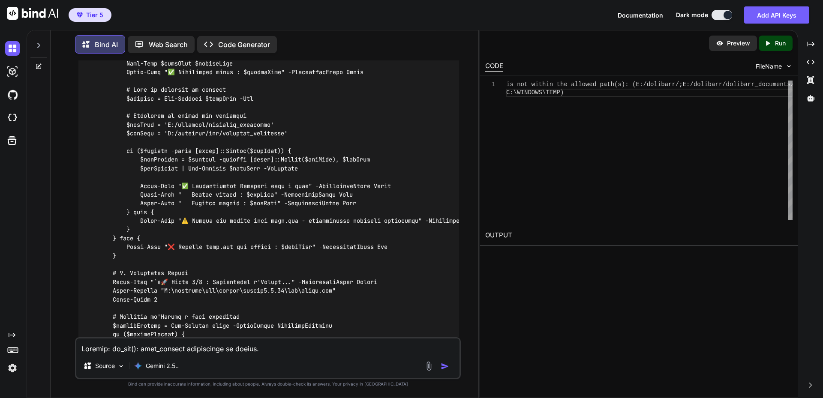
click at [177, 350] on textarea at bounding box center [267, 346] width 383 height 15
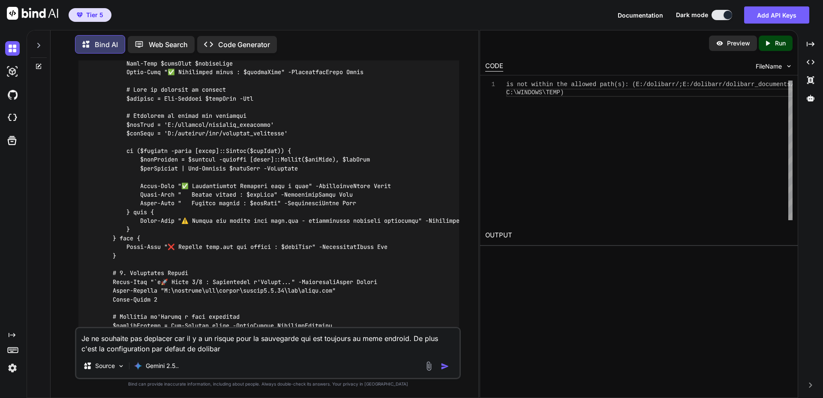
type textarea "Je ne souhaite pas deplacer car il y a un risque pour la sauvegarde qui est tou…"
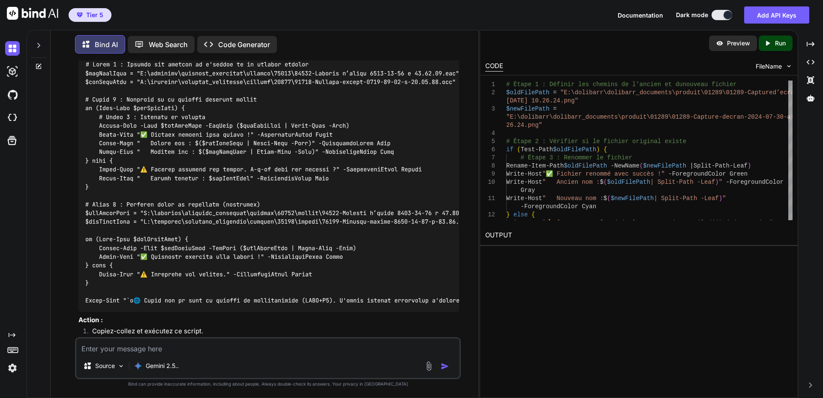
scroll to position [37670, 0]
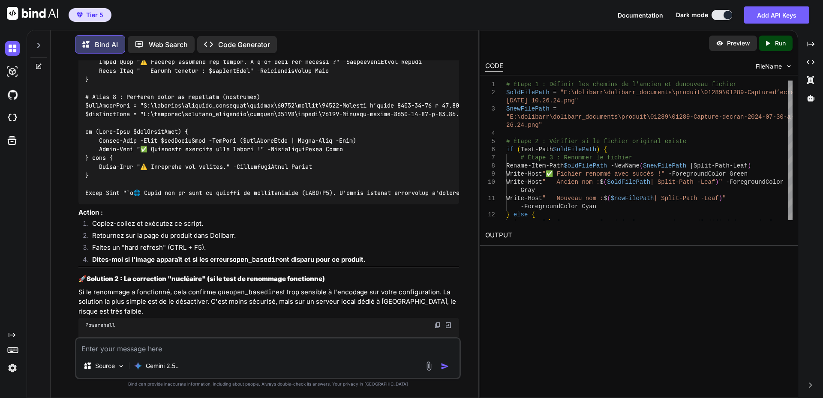
click at [156, 345] on textarea at bounding box center [267, 346] width 383 height 15
click at [159, 348] on textarea at bounding box center [267, 346] width 383 height 15
click at [162, 366] on p "Gemini 2.5.." at bounding box center [162, 366] width 33 height 9
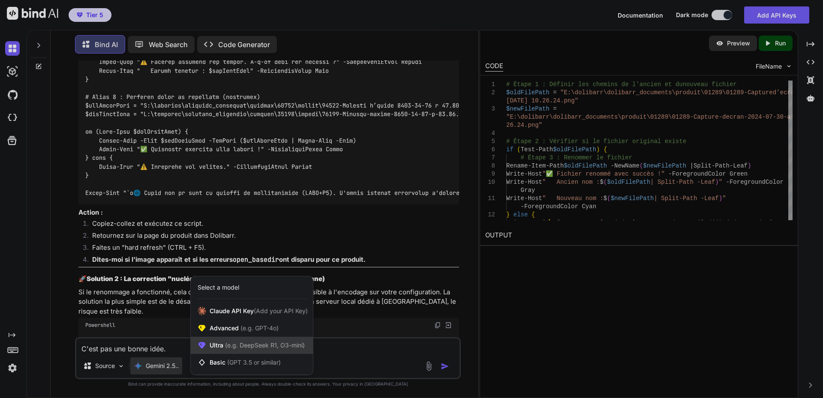
click at [229, 345] on span "(e.g. DeepSeek R1, O3-mini)" at bounding box center [263, 345] width 81 height 7
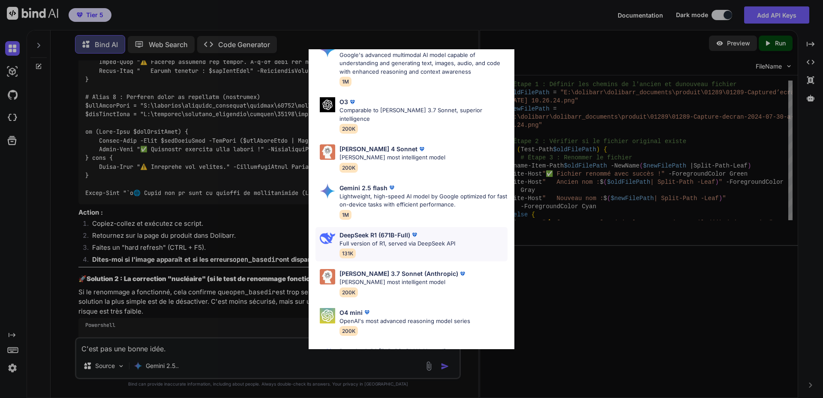
scroll to position [78, 0]
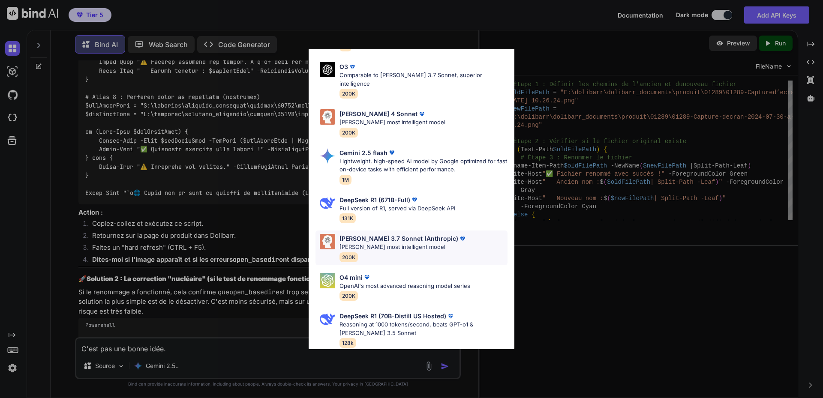
click at [398, 243] on p "[PERSON_NAME]'s most intelligent model" at bounding box center [402, 247] width 127 height 9
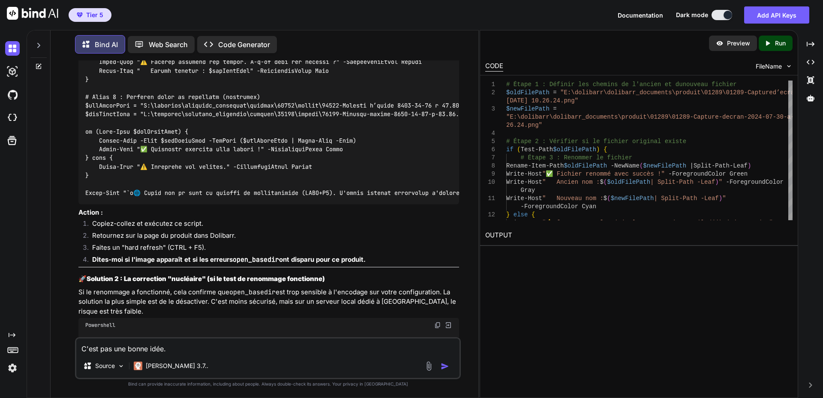
click at [207, 348] on textarea "C'est pas une bonne idée." at bounding box center [267, 346] width 383 height 15
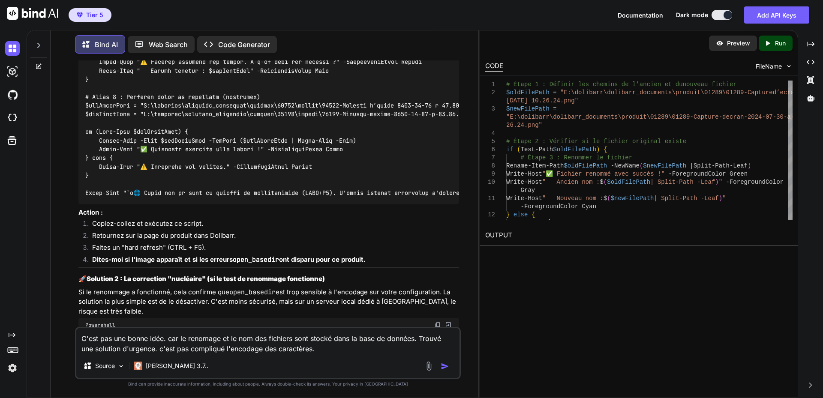
type textarea "C'est pas une bonne idée. car le renomage et le nom des fichiers sont stocké da…"
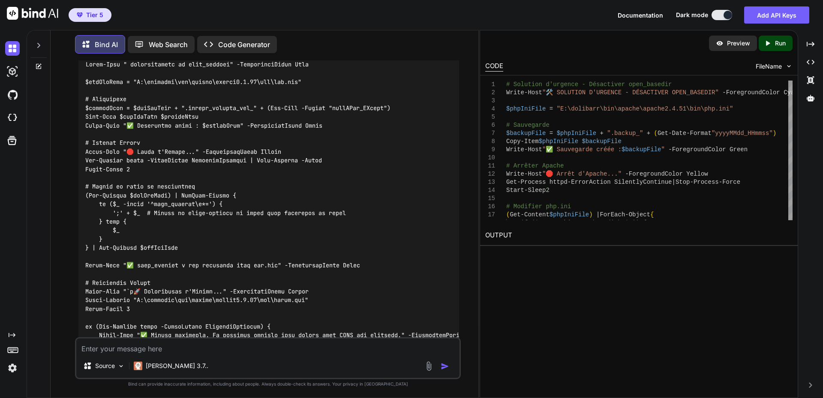
scroll to position [37874, 0]
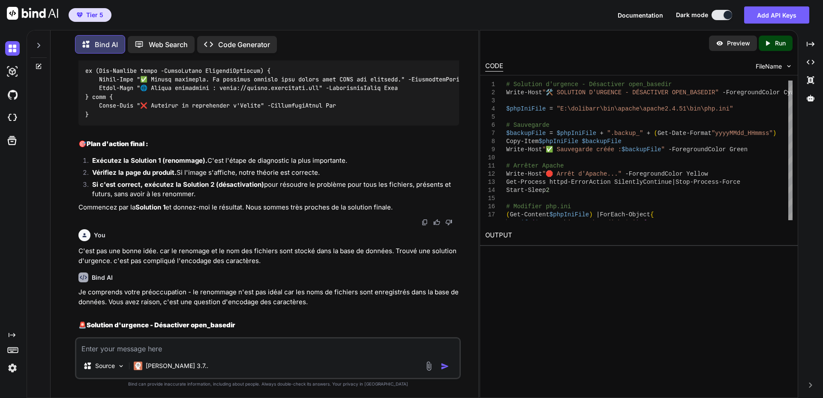
scroll to position [38216, 0]
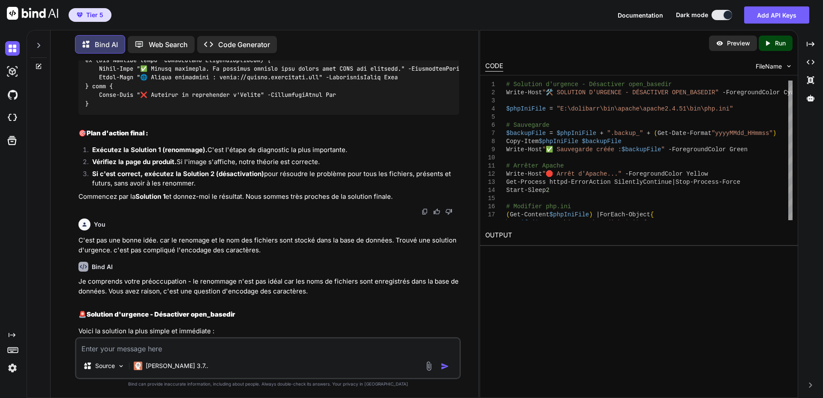
click at [141, 345] on textarea at bounding box center [267, 346] width 383 height 15
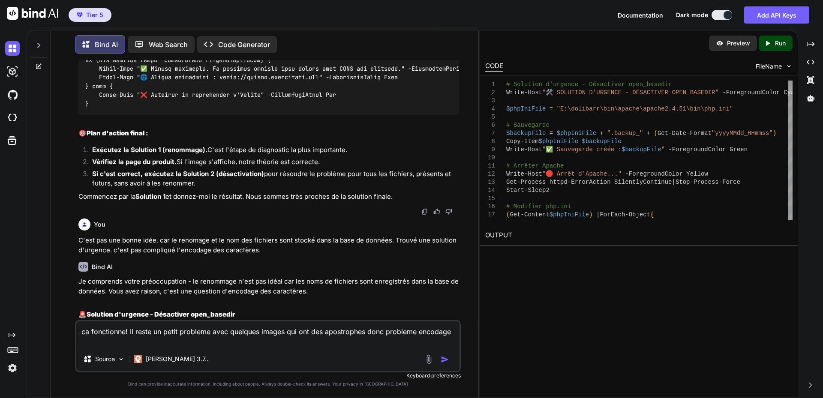
paste textarea "Warning: filesize(): stat failed for E:/dolibarr/dolibarr_documents/produit/012…"
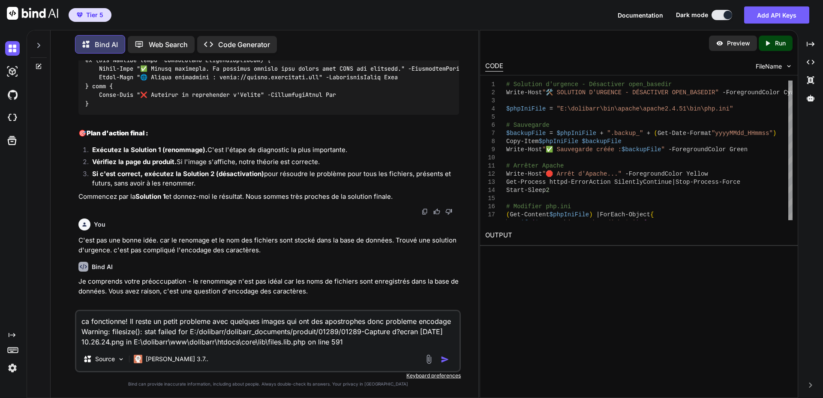
click at [258, 322] on textarea "ca fonctionne! Il reste un petit probleme avec quelques images qui ont des apos…" at bounding box center [267, 329] width 383 height 36
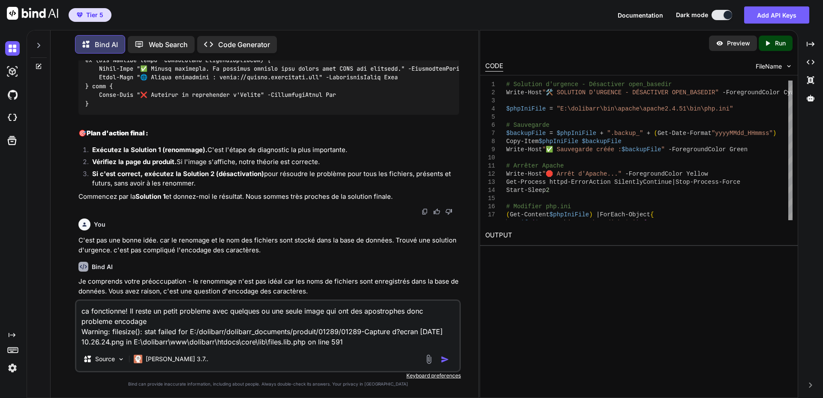
click at [341, 314] on textarea "ca fonctionne! Il reste un petit probleme avec quelques ou une seule image qui …" at bounding box center [267, 324] width 383 height 46
click at [376, 340] on textarea "ca fonctionne! Il reste un petit probleme avec quelques ou une seule image qui …" at bounding box center [267, 324] width 383 height 46
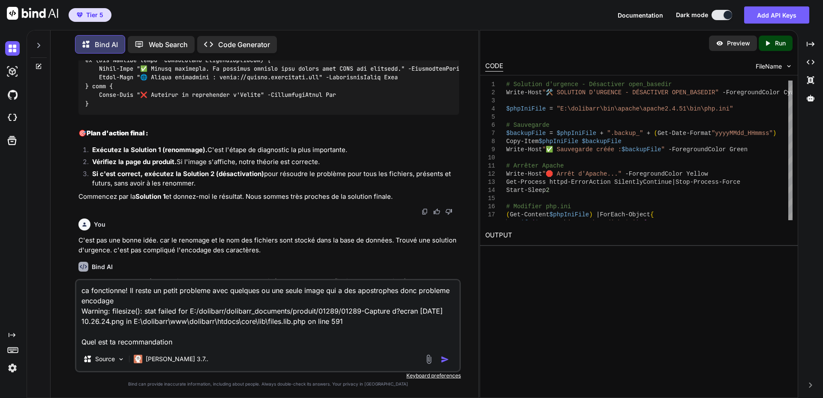
type textarea "ca fonctionne! Il reste un petit probleme avec quelques ou une seule image qui …"
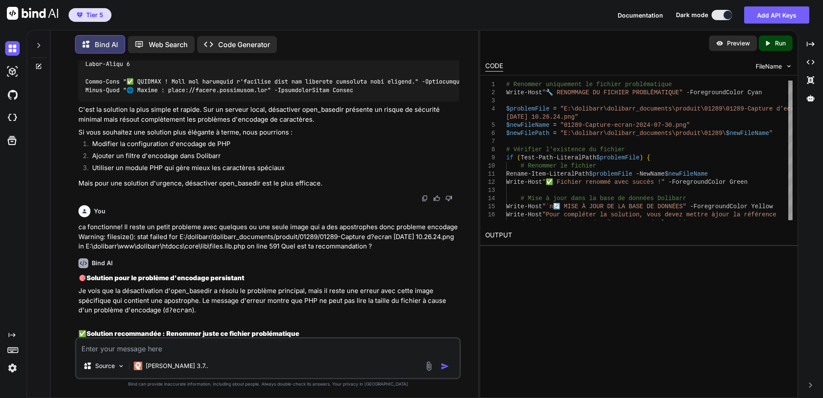
scroll to position [38797, 0]
